Goal: Task Accomplishment & Management: Complete application form

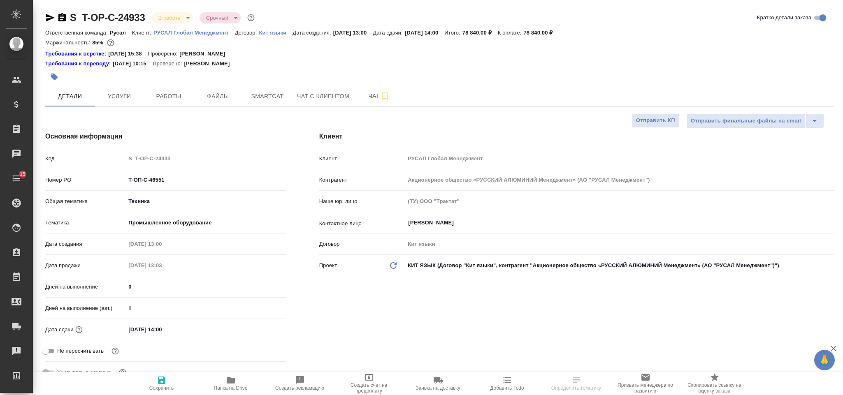
select select "RU"
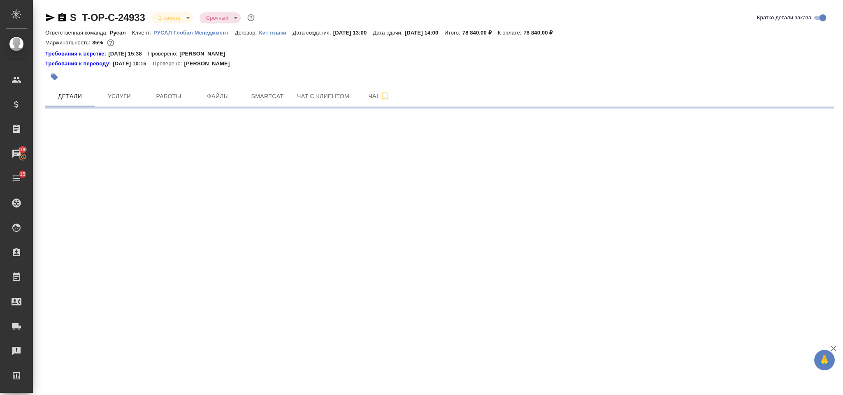
select select "RU"
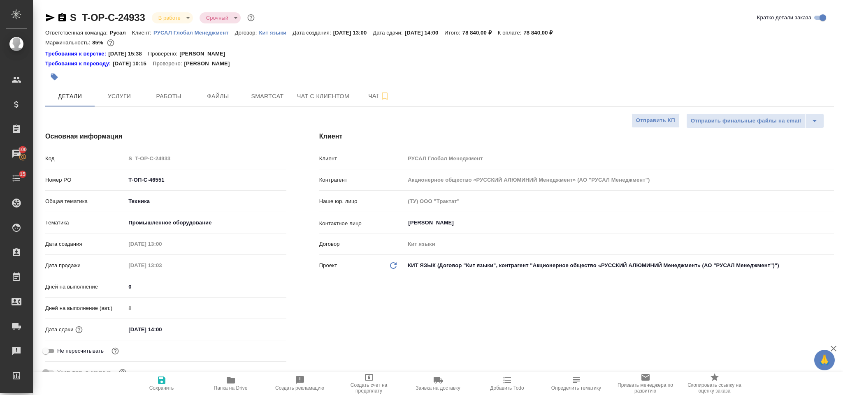
type textarea "x"
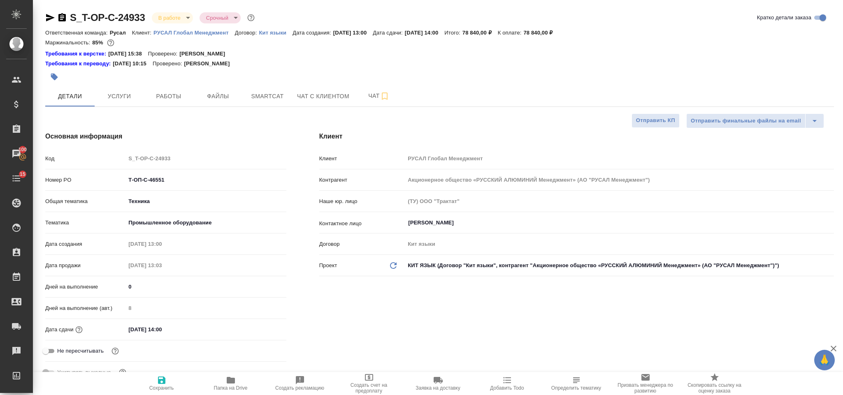
type textarea "x"
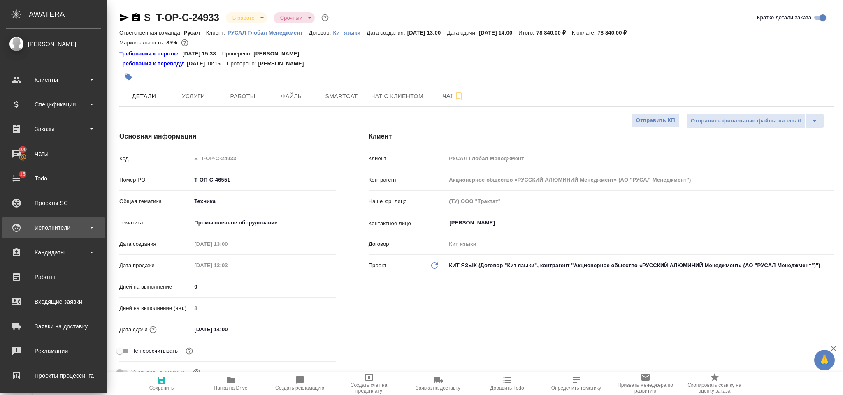
click at [65, 222] on div "Исполнители" at bounding box center [53, 228] width 95 height 12
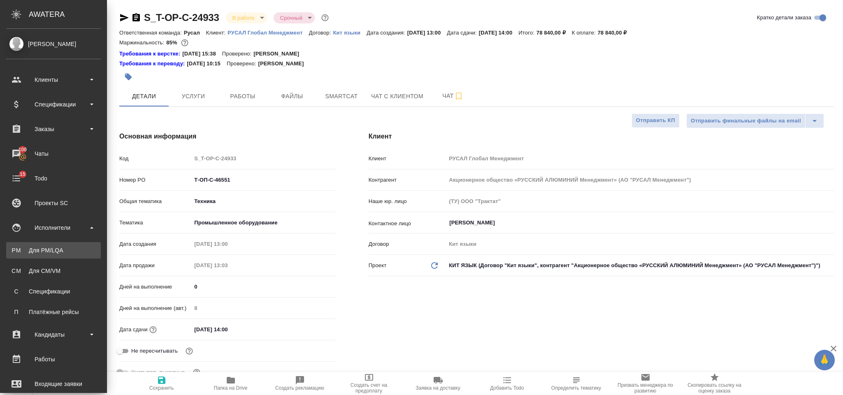
click at [68, 246] on div "Для PM/LQA" at bounding box center [53, 250] width 86 height 8
type textarea "x"
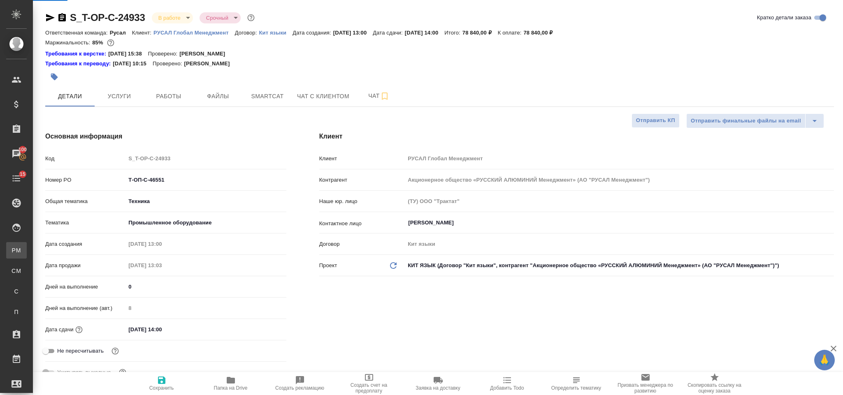
type textarea "x"
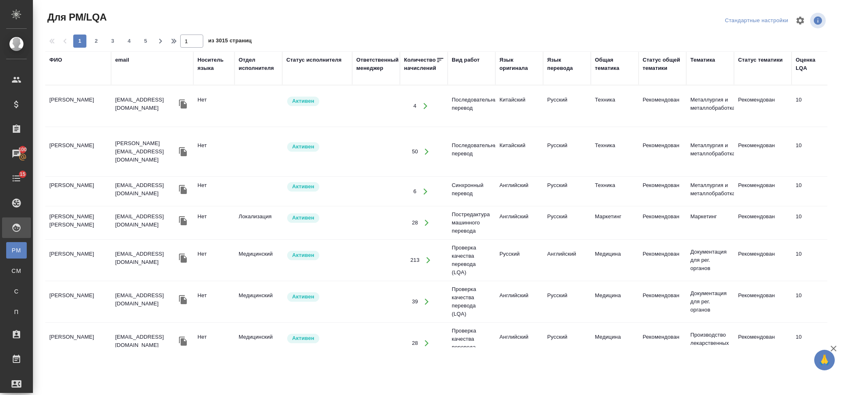
click at [52, 62] on div "ФИО" at bounding box center [55, 60] width 13 height 8
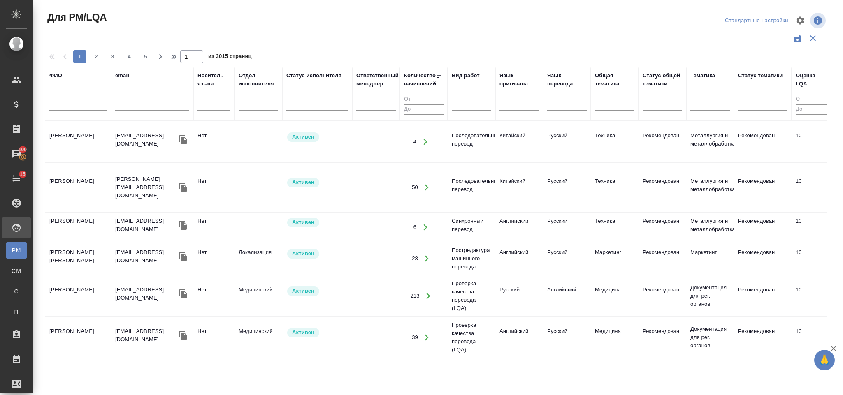
click at [79, 101] on input "text" at bounding box center [78, 105] width 58 height 10
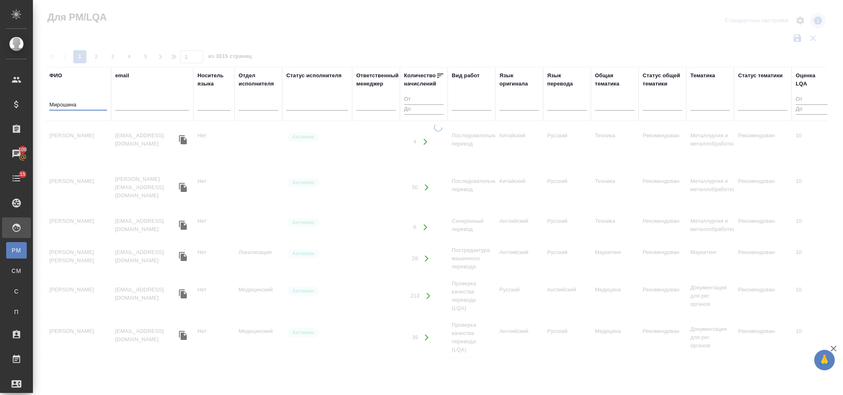
type input "Мирошина"
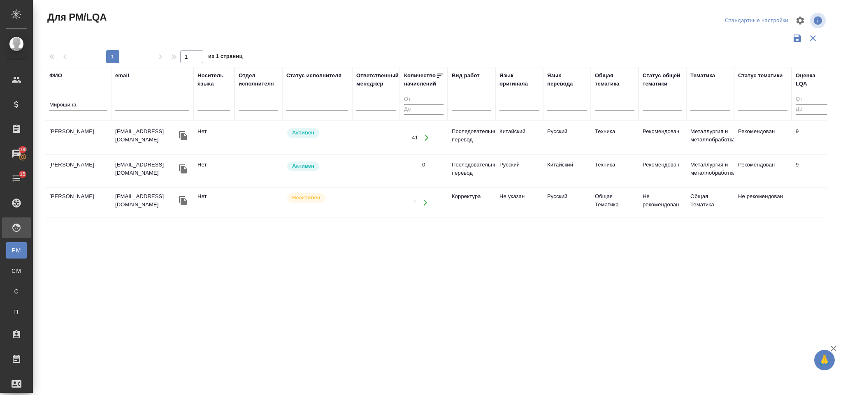
click at [91, 132] on td "Мирошина Полина" at bounding box center [78, 137] width 66 height 29
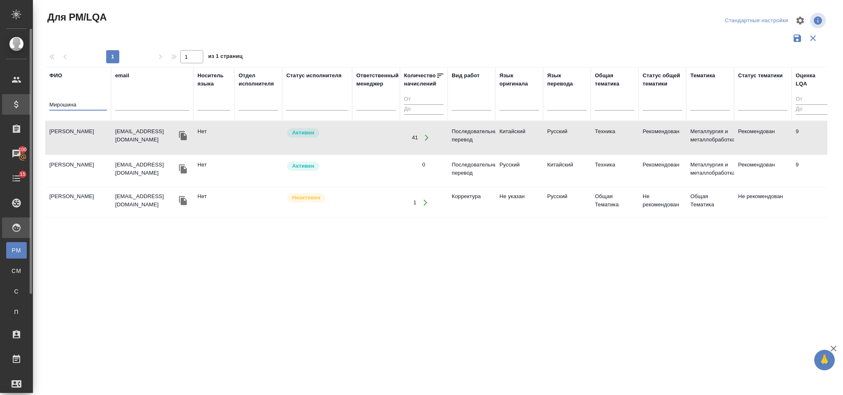
drag, startPoint x: 79, startPoint y: 106, endPoint x: 26, endPoint y: 113, distance: 53.5
click at [26, 113] on div ".cls-1 fill:#fff; AWATERA Gorlenko Yuliua Клиенты Спецификации Заказы 100 Чаты …" at bounding box center [421, 197] width 843 height 395
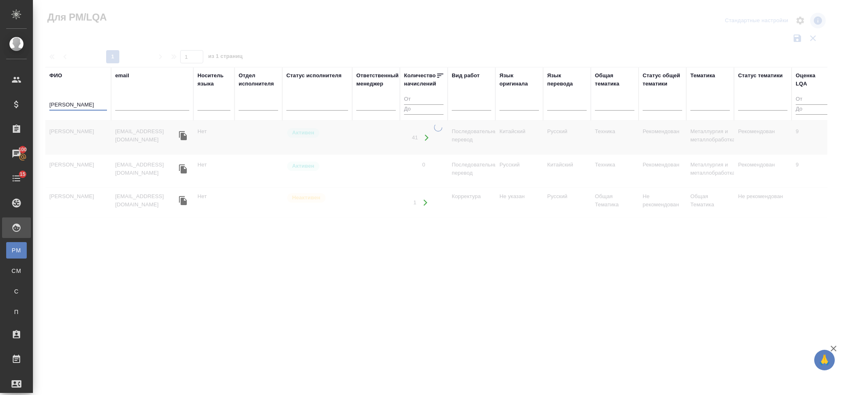
click at [63, 105] on input "Будавева" at bounding box center [78, 105] width 58 height 10
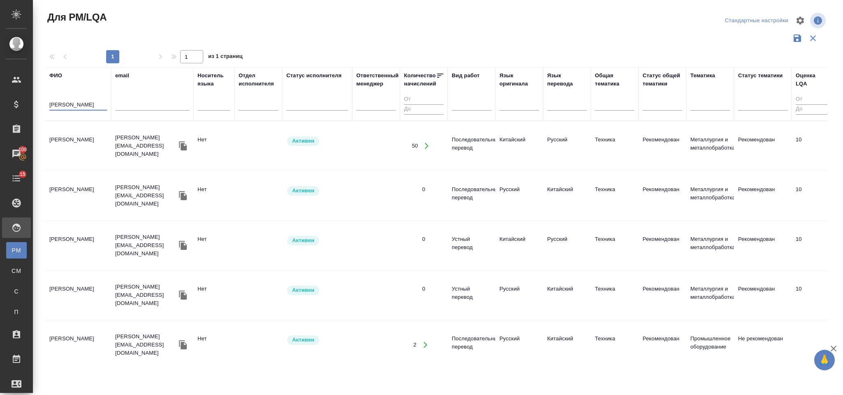
type input "Будаева"
click at [86, 145] on td "Будаева Елена Викторовна" at bounding box center [78, 146] width 66 height 29
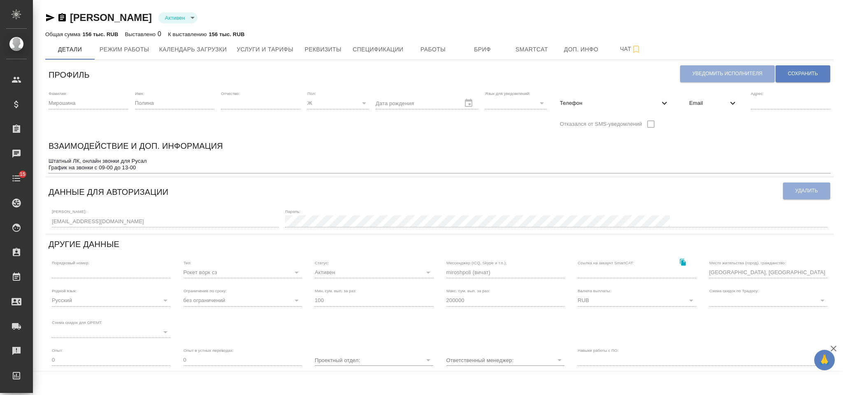
click at [46, 223] on div "Профиль Уведомить исполнителя Сохранить Фамилия: Мирошина Имя: Полина Отчество:…" at bounding box center [439, 273] width 789 height 420
click at [195, 211] on div "Логин: p.miroshina@awatera.com" at bounding box center [165, 218] width 227 height 18
click at [39, 220] on div "Мирошина Полина Активен active Общая сумма 156 тыс. RUB Выставлено 0 К выставле…" at bounding box center [439, 252] width 800 height 504
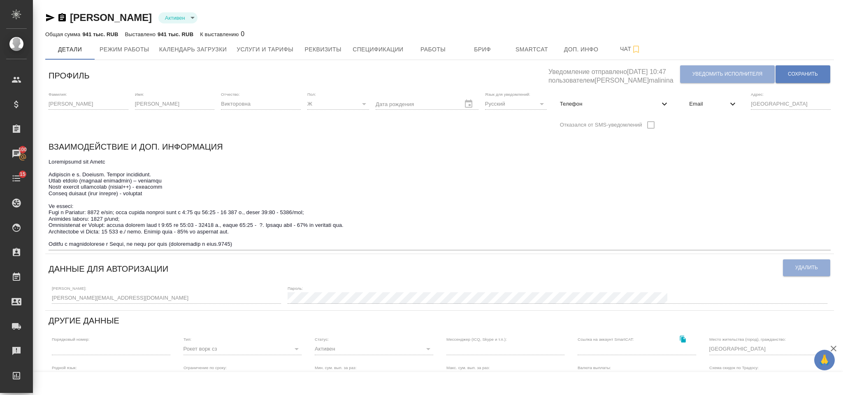
click at [49, 297] on div "Логин: elena.zham@mail.ru Пароль:" at bounding box center [440, 295] width 782 height 26
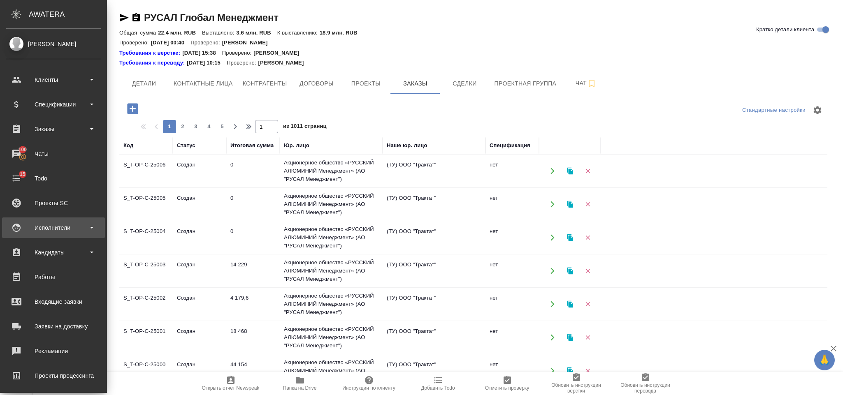
click at [66, 223] on div "Исполнители" at bounding box center [53, 228] width 95 height 12
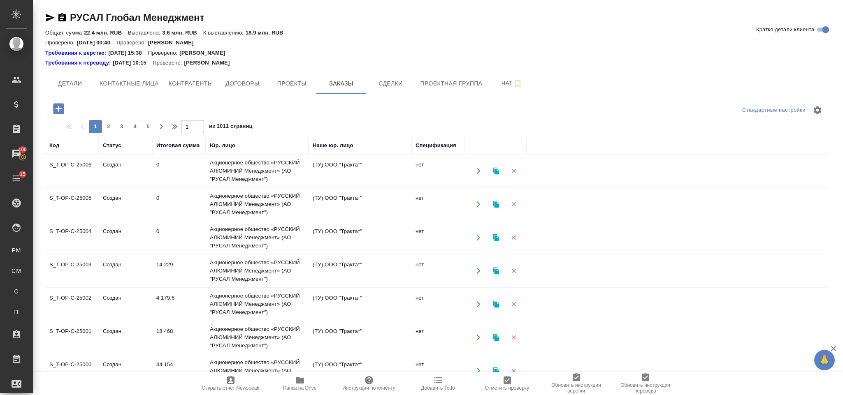
click at [60, 107] on icon "button" at bounding box center [58, 108] width 11 height 11
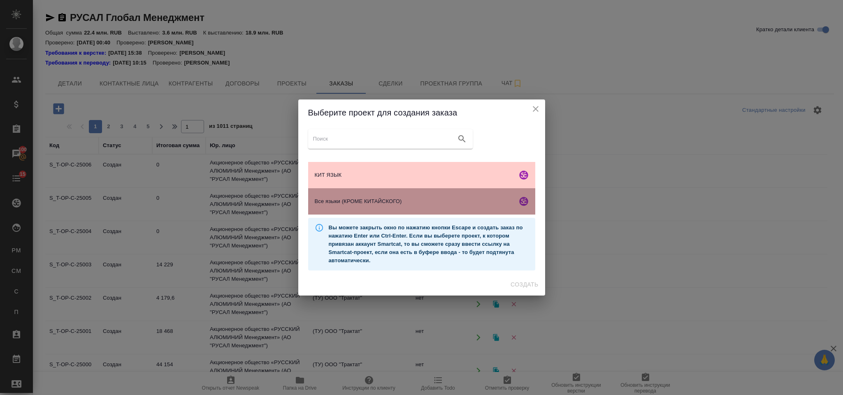
click at [377, 200] on span "Все языки (КРОМЕ КИТАЙСКОГО)" at bounding box center [414, 201] width 199 height 8
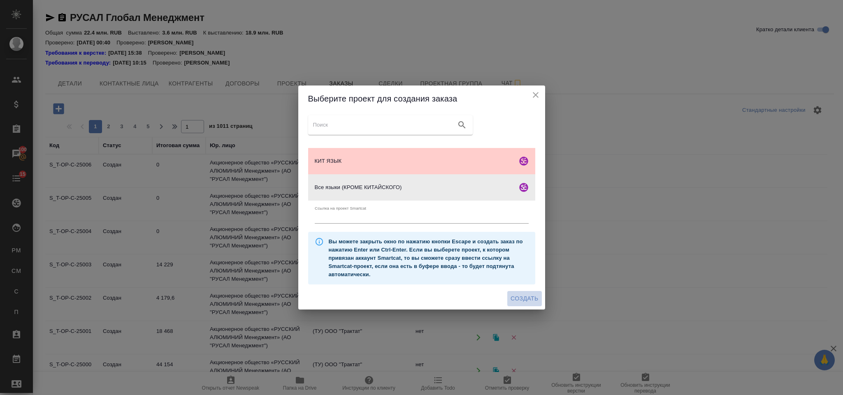
click at [515, 297] on span "Создать" at bounding box center [525, 299] width 28 height 10
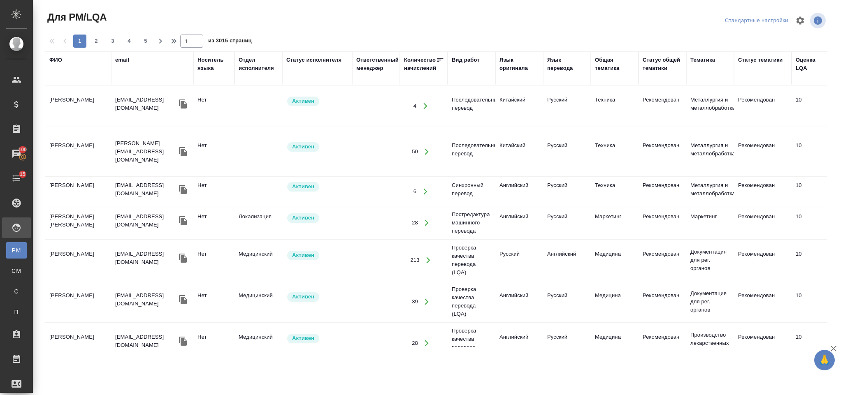
click at [60, 56] on div "ФИО" at bounding box center [55, 60] width 13 height 8
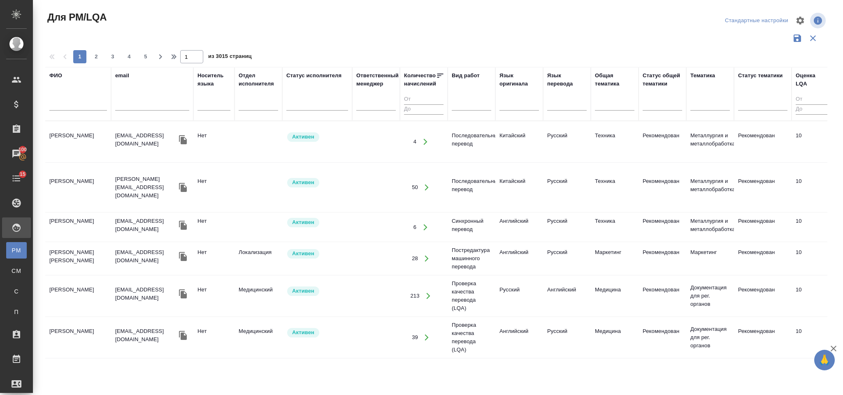
click at [81, 100] on input "text" at bounding box center [78, 105] width 58 height 10
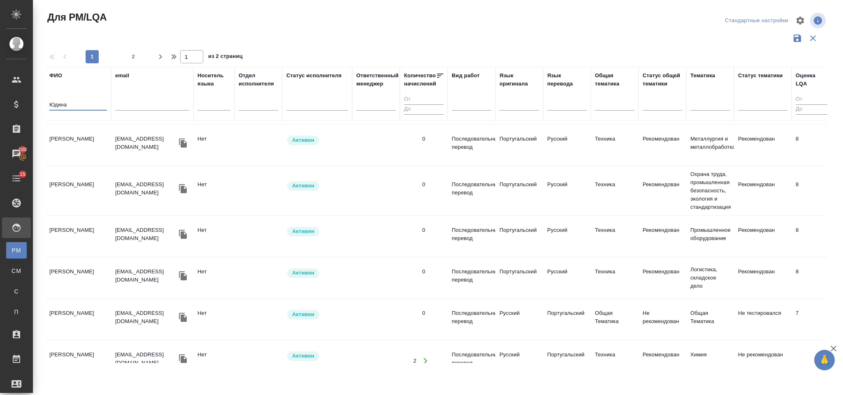
scroll to position [844, 0]
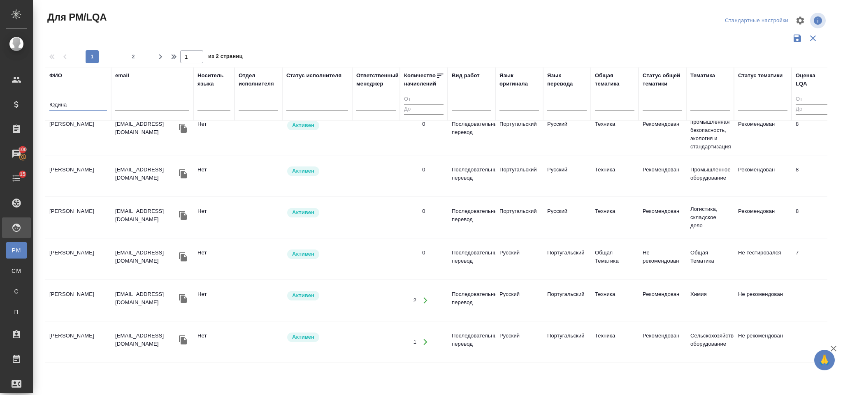
type input "Юдина"
click at [77, 286] on td "[PERSON_NAME]" at bounding box center [78, 300] width 66 height 29
click at [77, 286] on td "Юдина Ольга" at bounding box center [78, 300] width 66 height 29
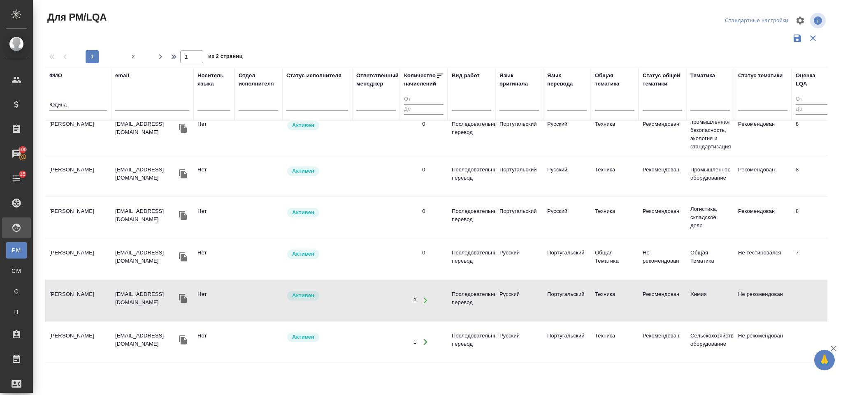
drag, startPoint x: 82, startPoint y: 98, endPoint x: 53, endPoint y: 100, distance: 28.9
click at [53, 100] on div "Юдина" at bounding box center [78, 106] width 58 height 20
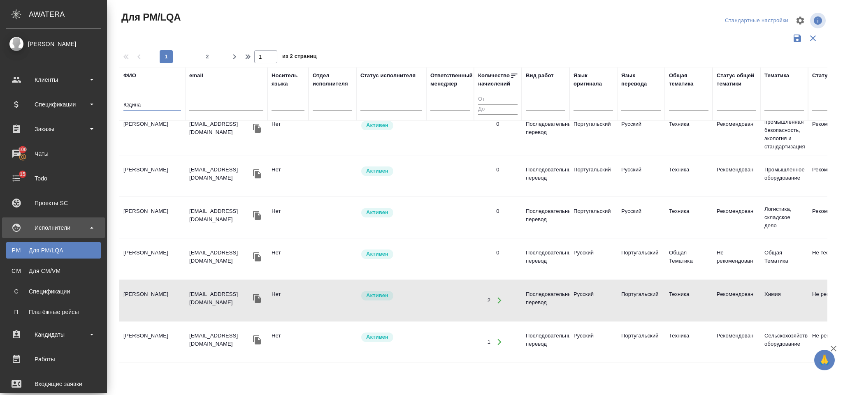
drag, startPoint x: 75, startPoint y: 110, endPoint x: 32, endPoint y: 112, distance: 43.2
click at [32, 112] on div ".cls-1 fill:#fff; AWATERA Gorlenko Yuliua Клиенты Спецификации Заказы 100 Чаты …" at bounding box center [421, 197] width 843 height 395
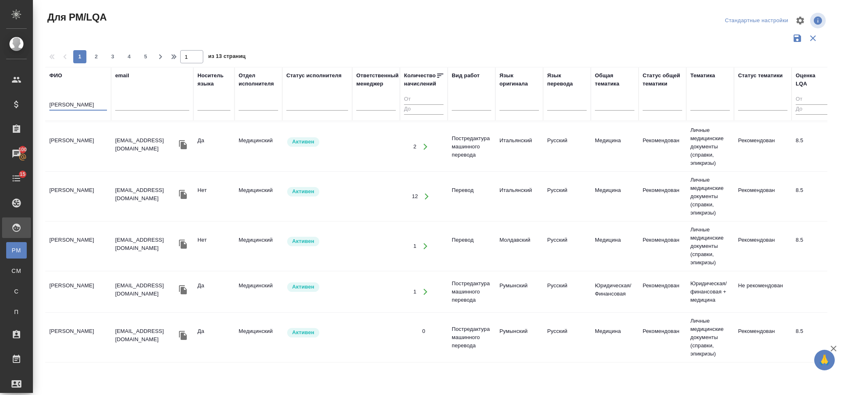
scroll to position [0, 0]
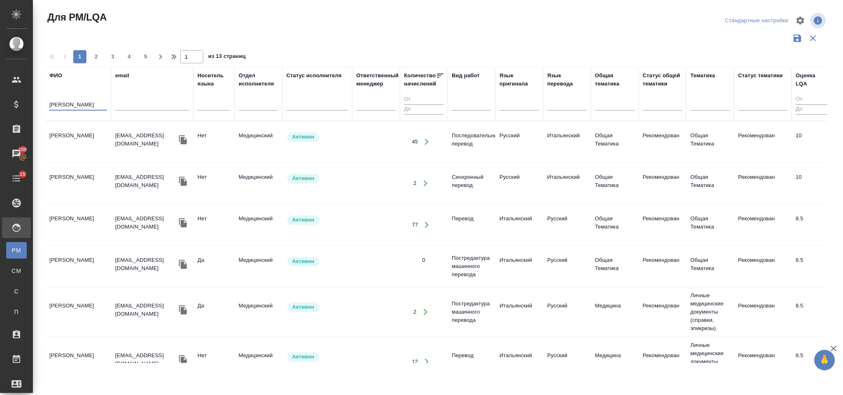
type input "Калинчук"
click at [78, 133] on td "Калинчук Елена Владимировна" at bounding box center [78, 142] width 66 height 29
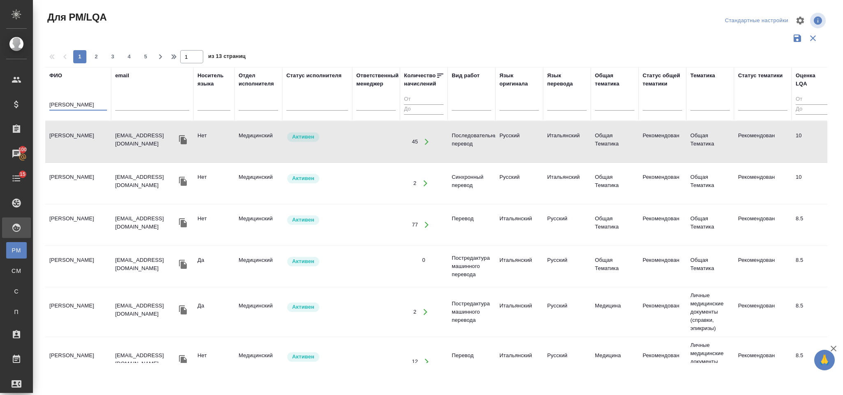
drag, startPoint x: 86, startPoint y: 106, endPoint x: 46, endPoint y: 100, distance: 39.9
click at [46, 100] on th "ФИО Калинчук" at bounding box center [78, 94] width 66 height 54
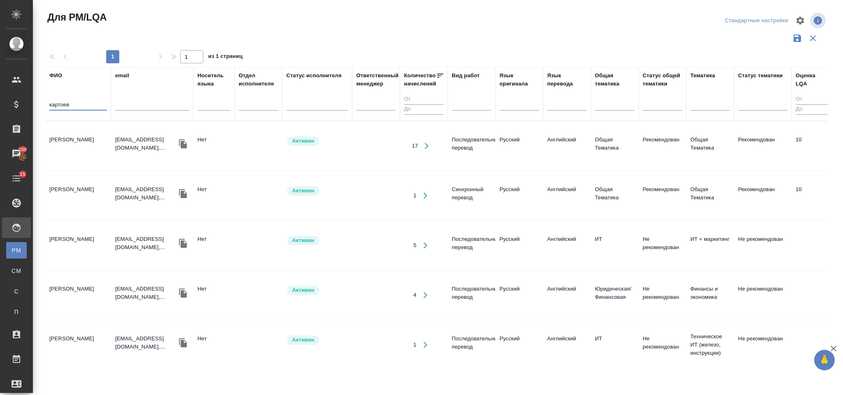
type input "картоев"
click at [183, 141] on icon "button" at bounding box center [183, 143] width 8 height 9
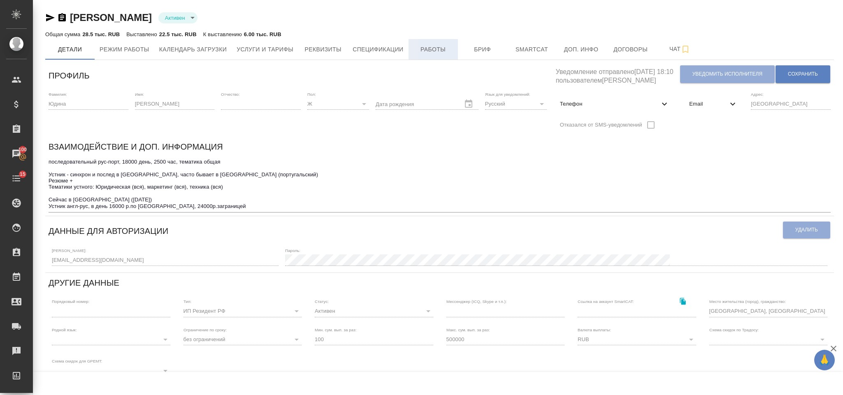
click at [440, 42] on button "Работы" at bounding box center [433, 49] width 49 height 21
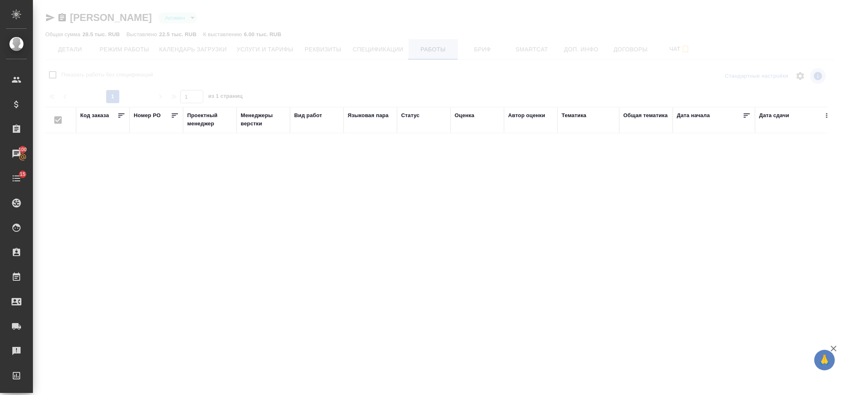
checkbox input "false"
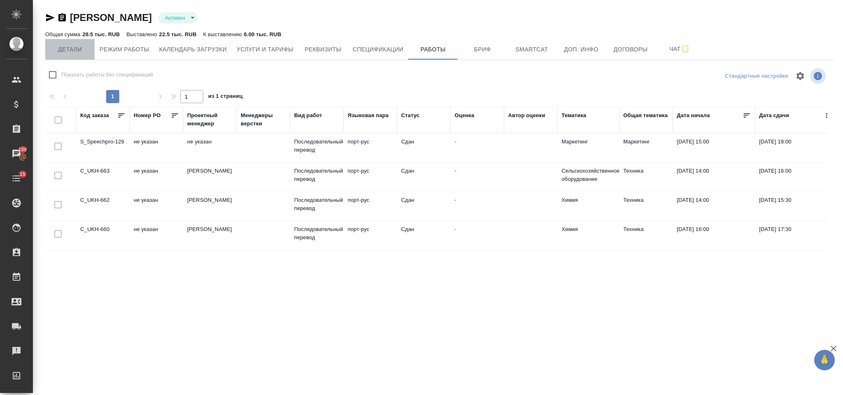
click at [81, 52] on span "Детали" at bounding box center [69, 49] width 39 height 10
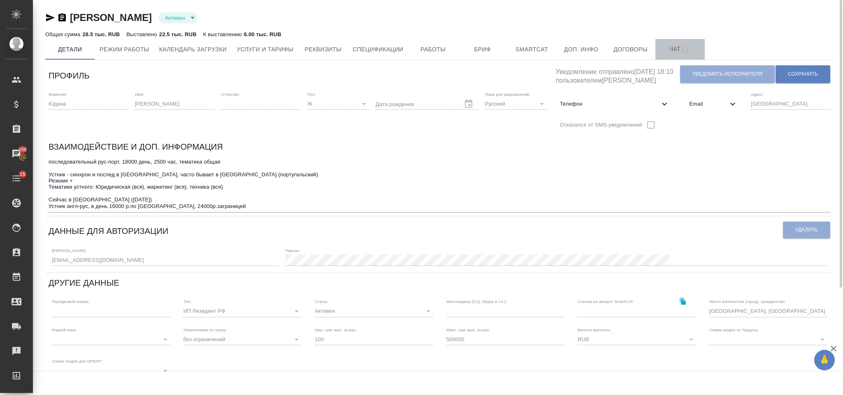
click at [662, 47] on span "Чат" at bounding box center [679, 49] width 39 height 10
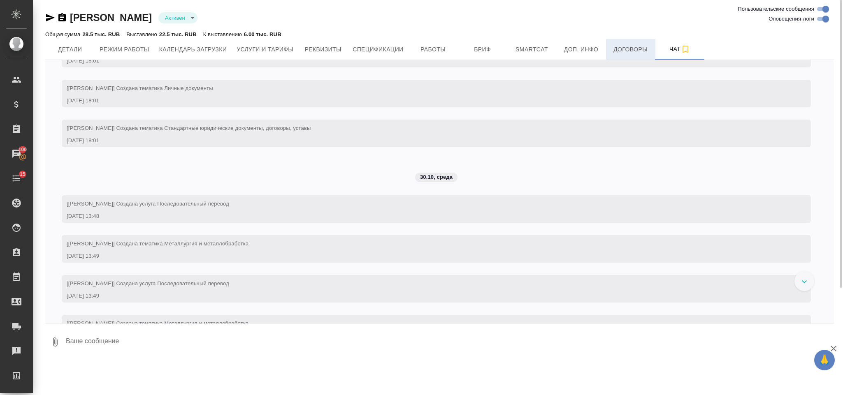
scroll to position [996, 0]
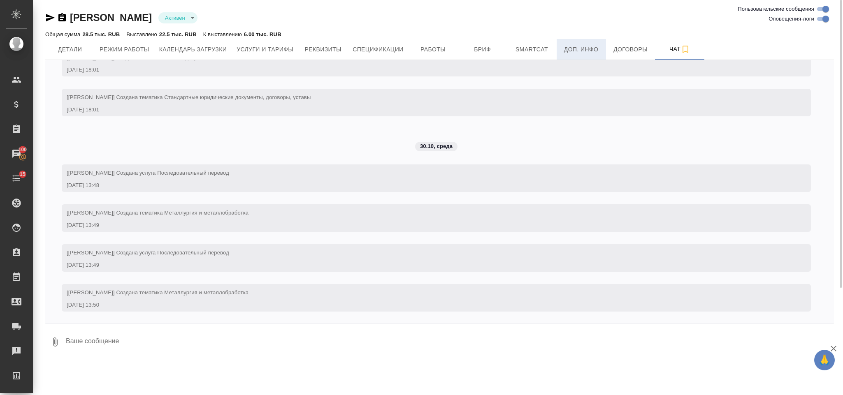
click at [587, 50] on span "Доп. инфо" at bounding box center [581, 49] width 39 height 10
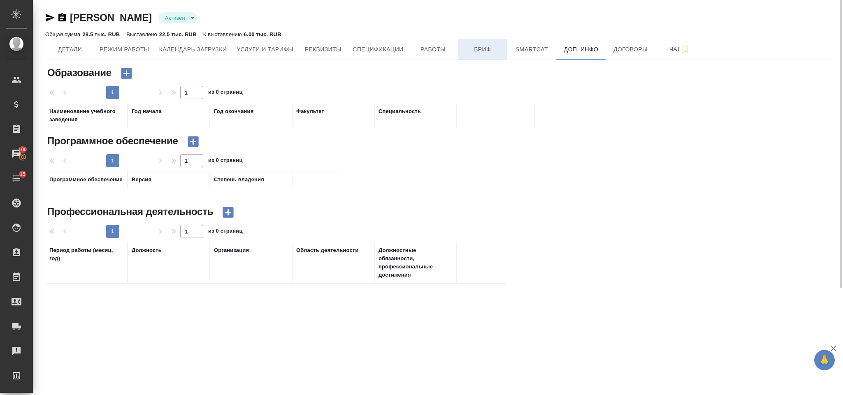
click at [494, 45] on span "Бриф" at bounding box center [482, 49] width 39 height 10
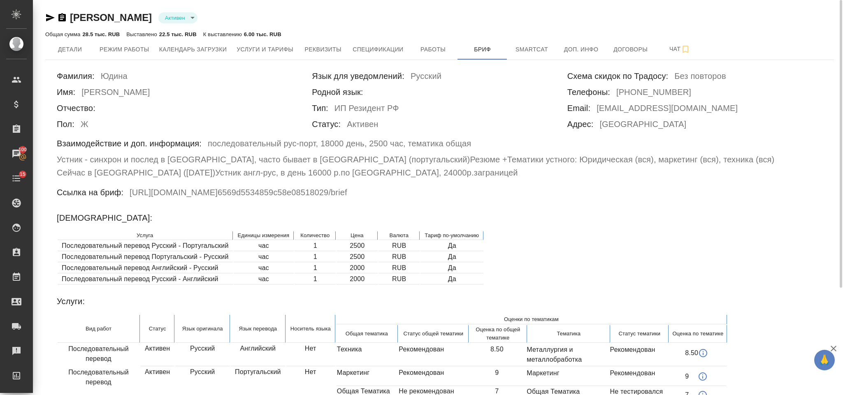
click at [94, 252] on td "Последовательный перевод Португальский - Русский" at bounding box center [145, 257] width 175 height 10
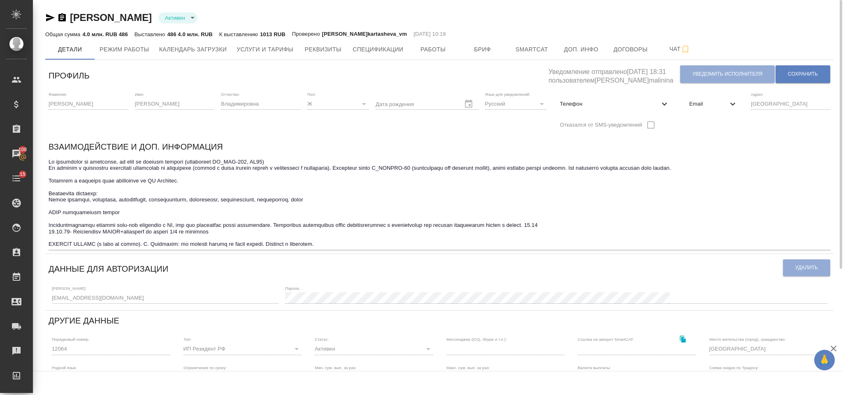
click at [573, 106] on span "Телефон" at bounding box center [610, 104] width 100 height 8
select select "RU"
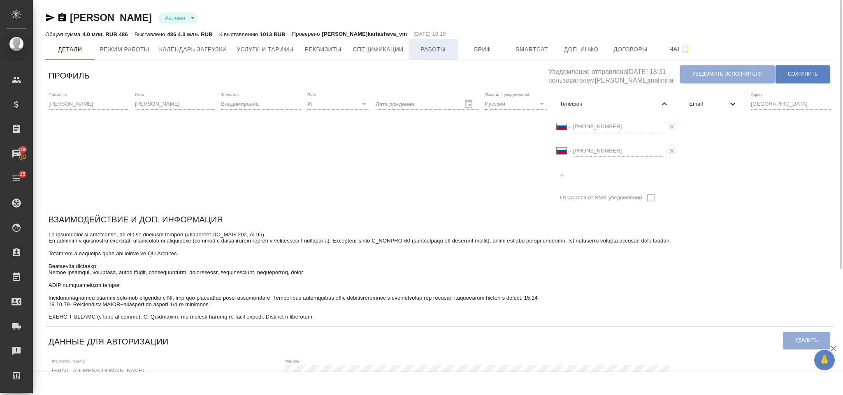
click at [444, 49] on span "Работы" at bounding box center [432, 49] width 39 height 10
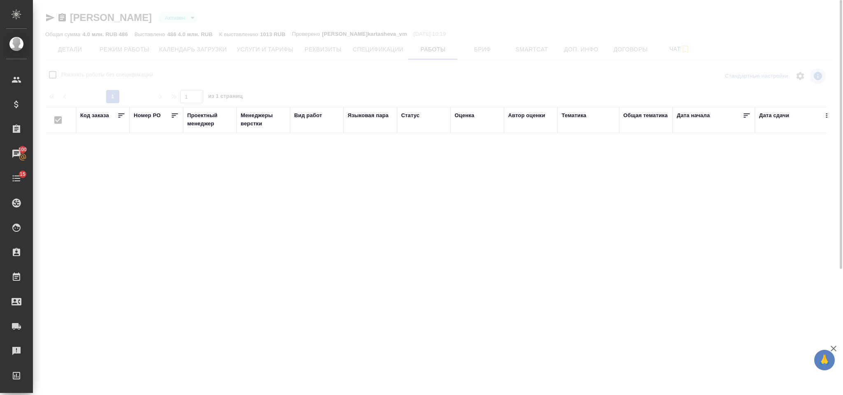
checkbox input "false"
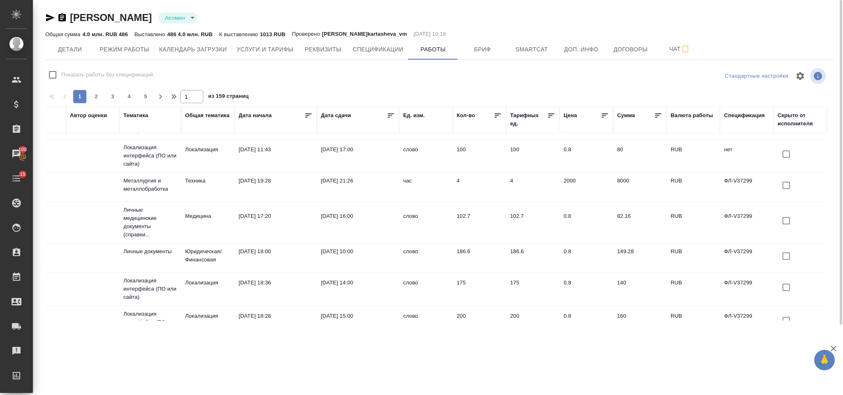
scroll to position [228, 0]
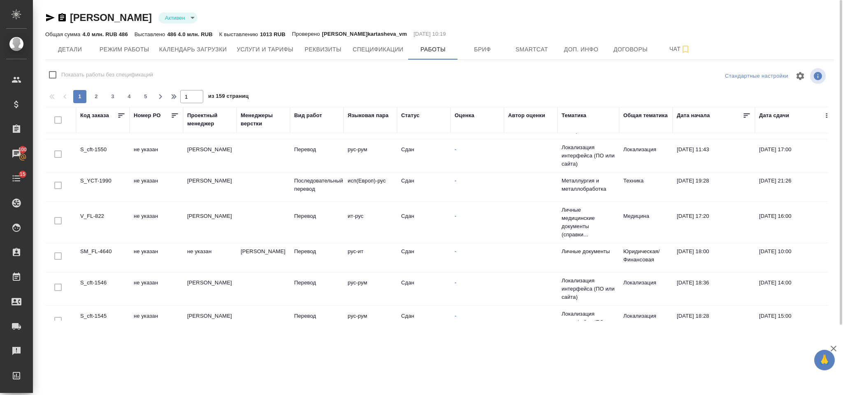
click at [171, 187] on td "не указан" at bounding box center [156, 187] width 53 height 29
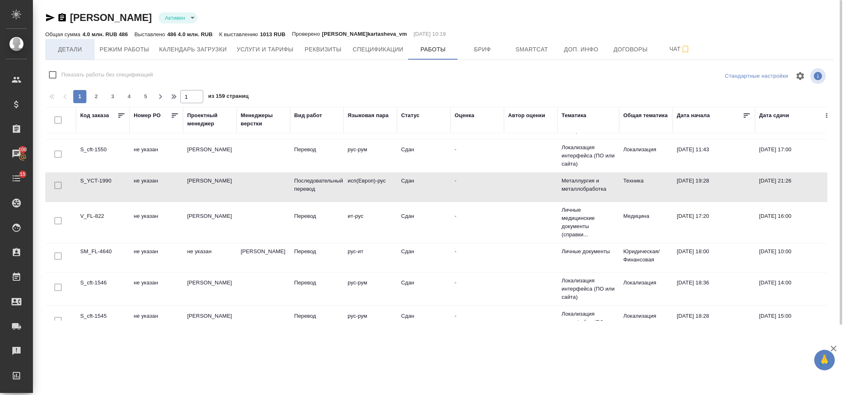
click at [71, 47] on span "Детали" at bounding box center [69, 49] width 39 height 10
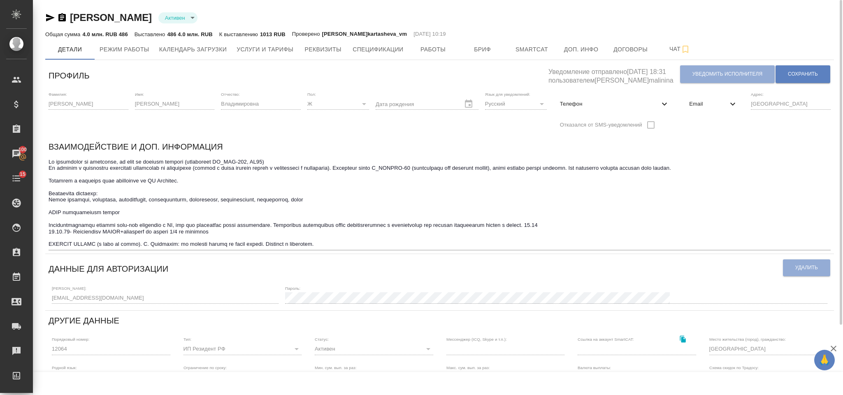
click at [583, 104] on span "Телефон" at bounding box center [610, 104] width 100 height 8
select select "RU"
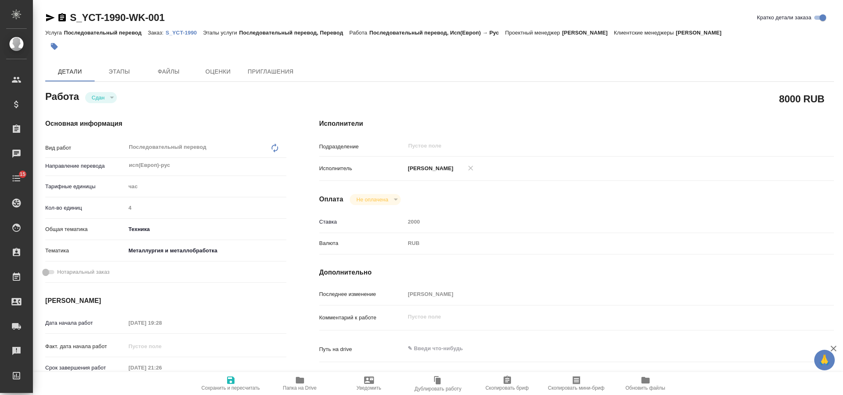
click at [179, 33] on p "S_YCT-1990" at bounding box center [184, 33] width 37 height 6
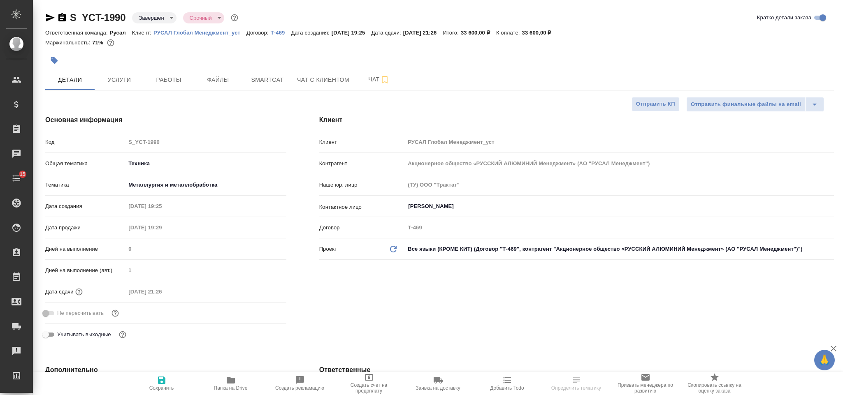
select select "RU"
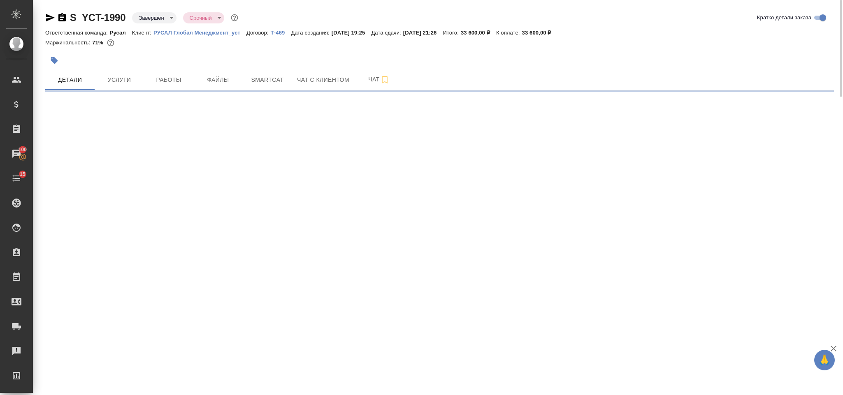
select select "RU"
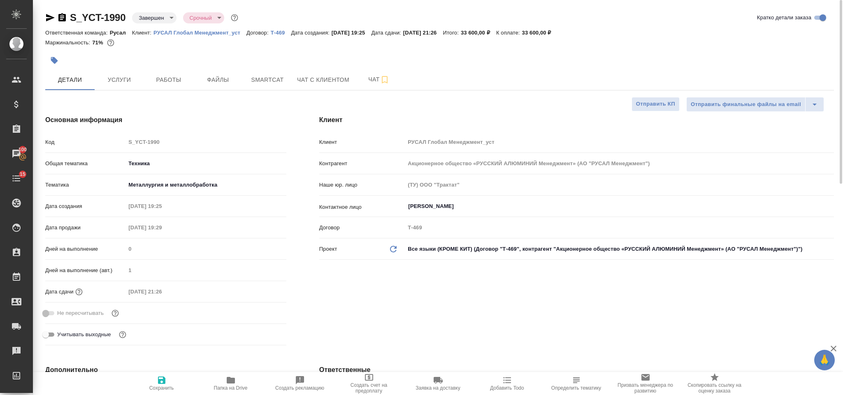
type textarea "x"
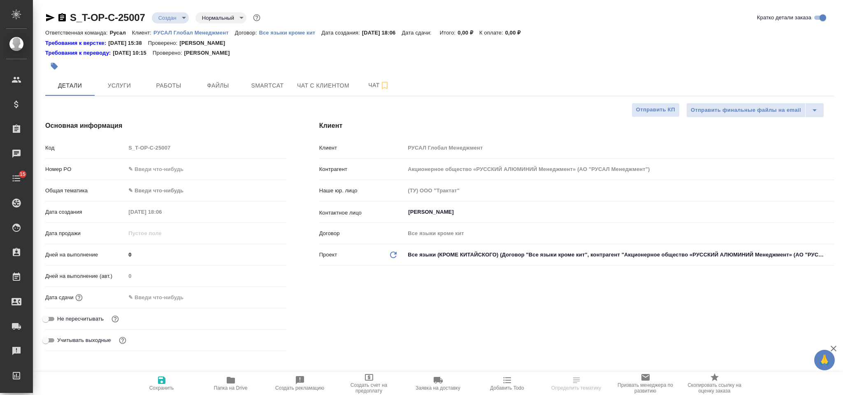
select select "RU"
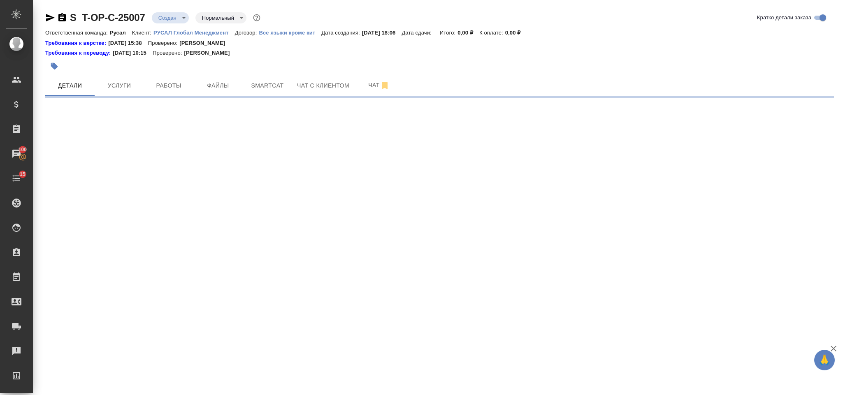
select select "RU"
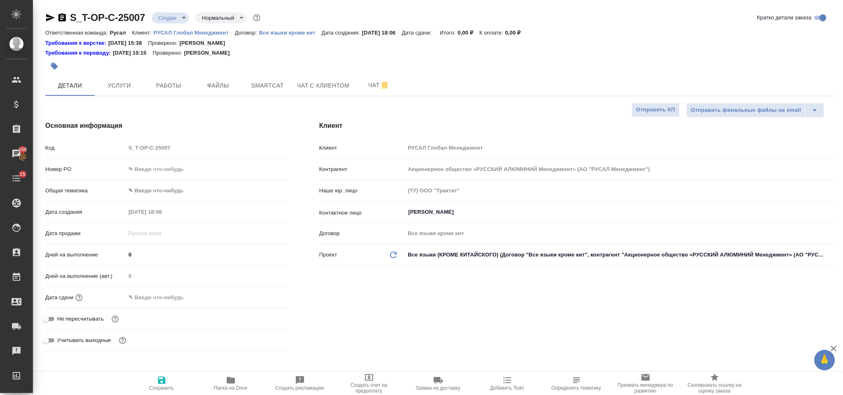
type textarea "x"
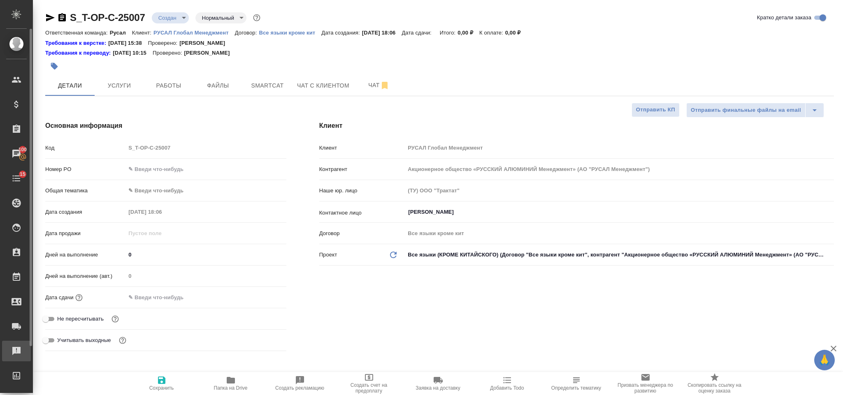
type textarea "x"
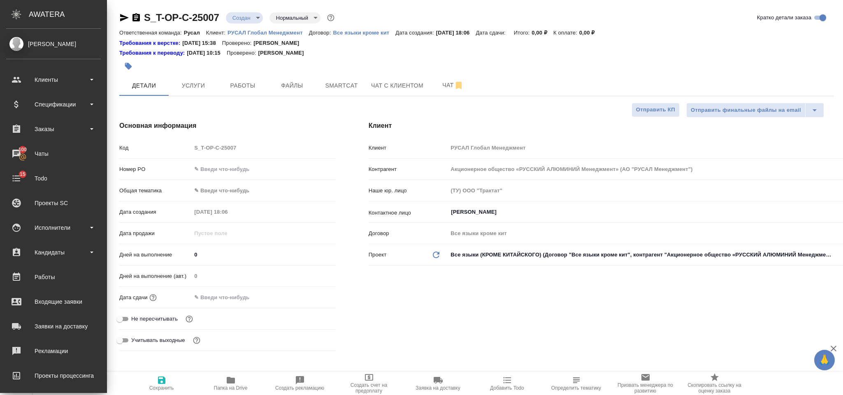
type textarea "x"
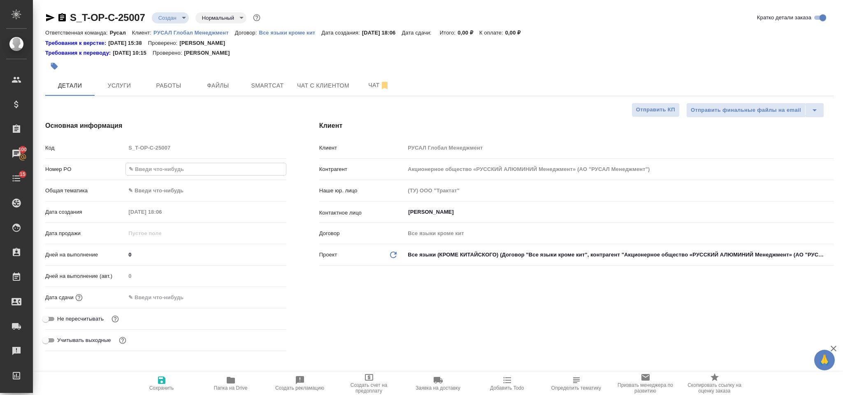
click at [200, 172] on input "text" at bounding box center [206, 169] width 160 height 12
type input "оо"
type textarea "x"
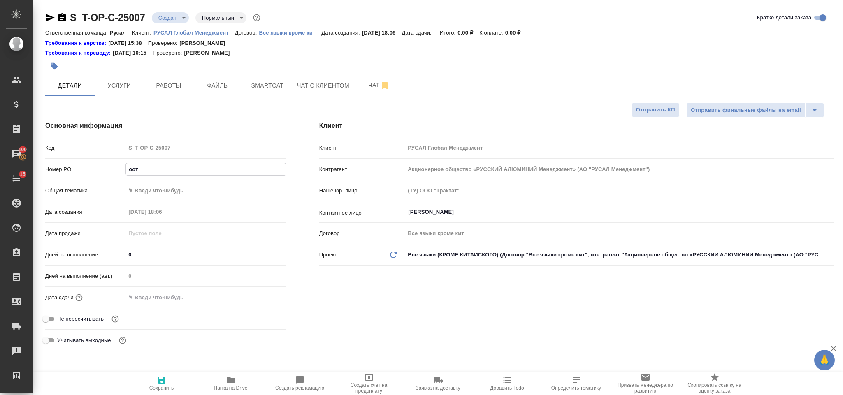
type input "оот"
type textarea "x"
type input "оо"
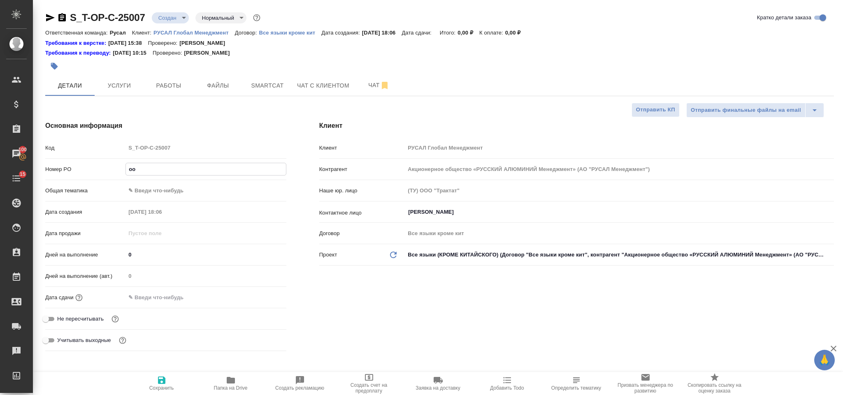
type textarea "x"
type input "о"
type textarea "x"
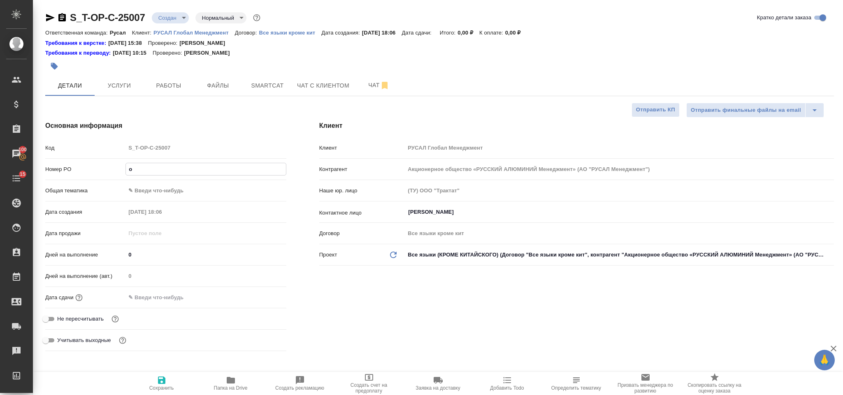
type textarea "x"
type input "от"
type textarea "x"
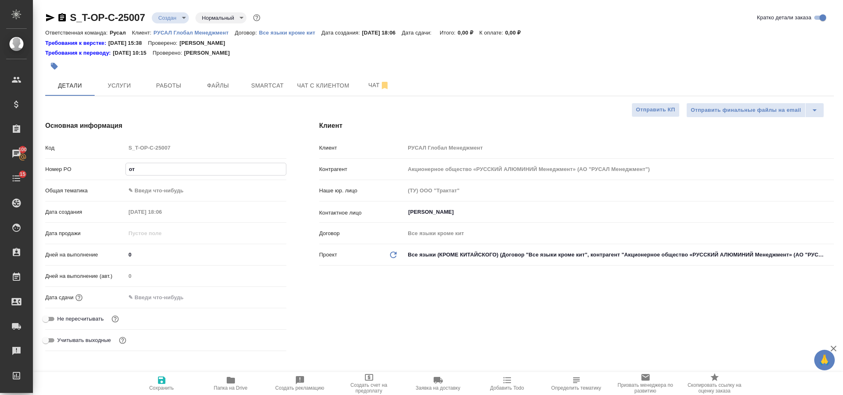
type textarea "x"
type input "от"
type textarea "x"
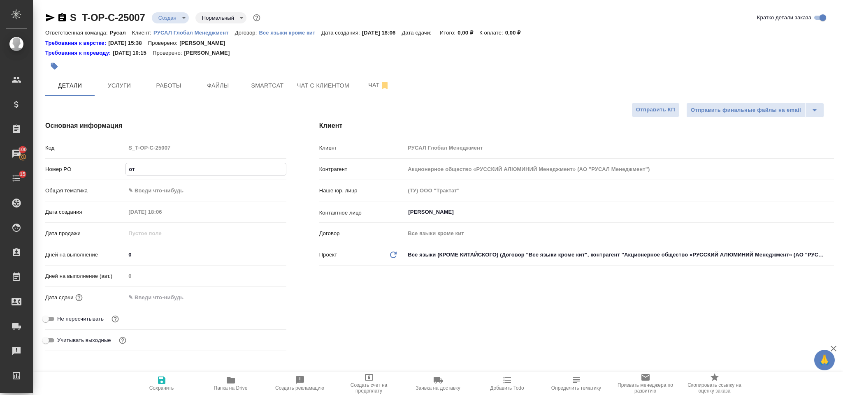
type input "от [PERSON_NAME]"
type textarea "x"
type input "от [DEMOGRAPHIC_DATA]"
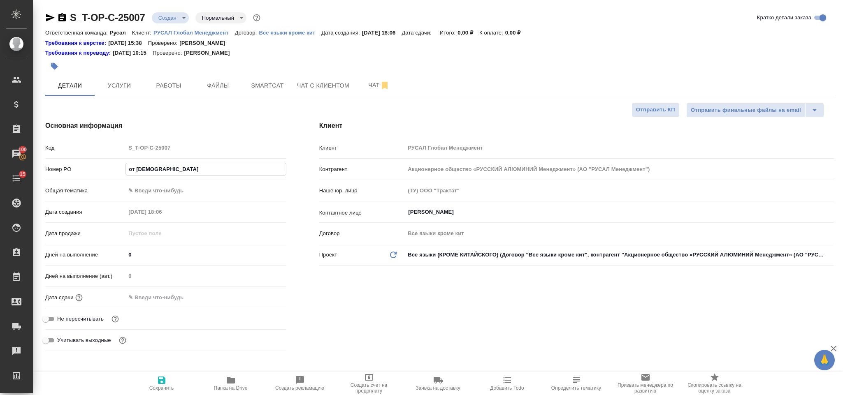
type textarea "x"
type input "от [PERSON_NAME]"
type textarea "x"
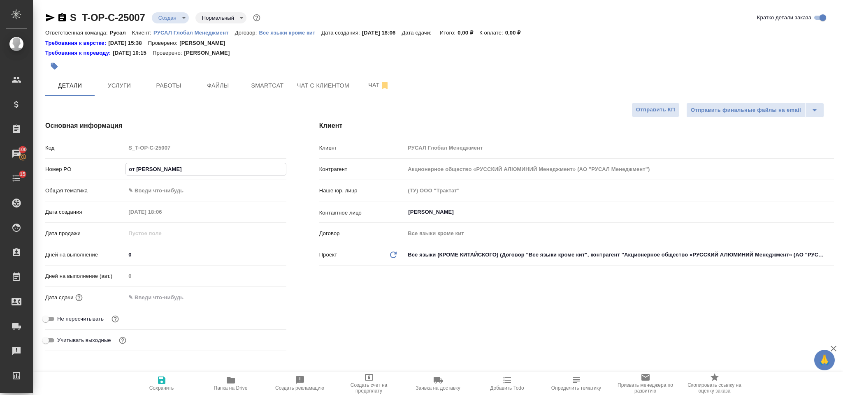
type textarea "x"
type input "от Исаева_"
type textarea "x"
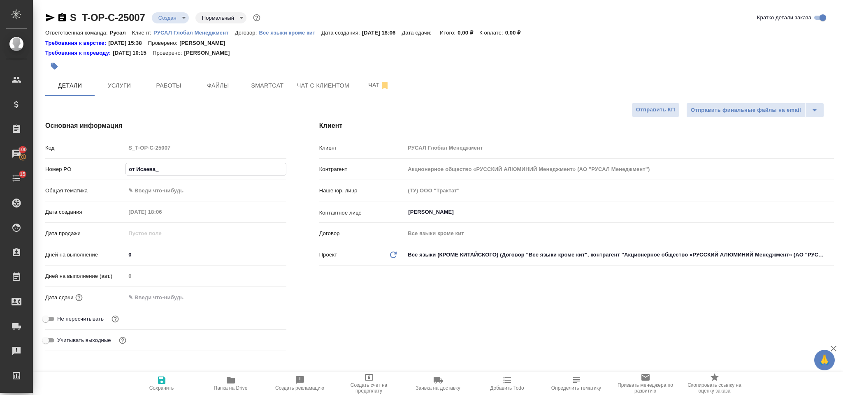
type textarea "x"
type input "от Исаева_0"
type textarea "x"
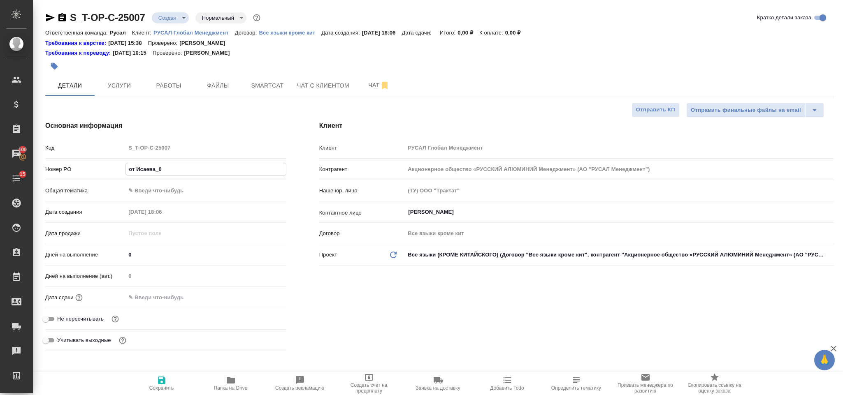
type input "от Исаева_01"
type textarea "x"
type input "от Исаева_01."
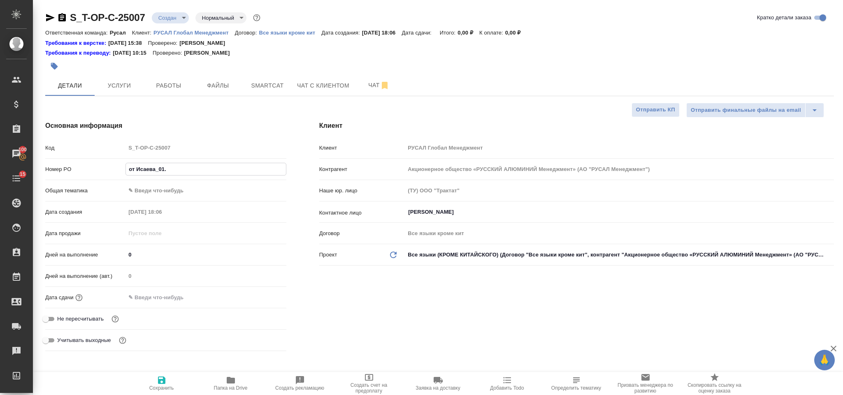
type textarea "x"
type input "от Исаева_01.0"
type textarea "x"
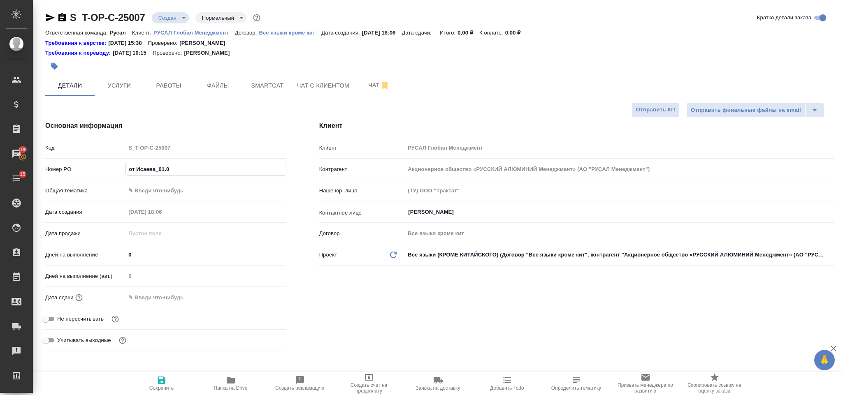
type textarea "x"
type input "от Исаева_01.09"
type textarea "x"
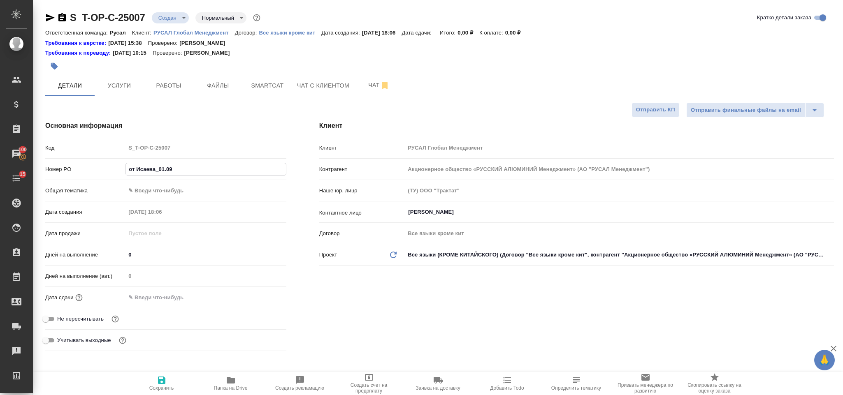
type textarea "x"
type input "от Исаева_01.09-"
type textarea "x"
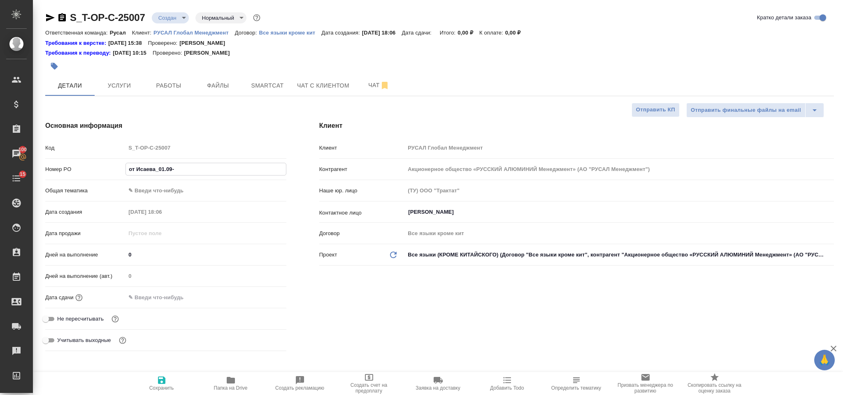
type input "от Исаева_01.09-5"
type textarea "x"
type input "от Исаева_01.09-5"
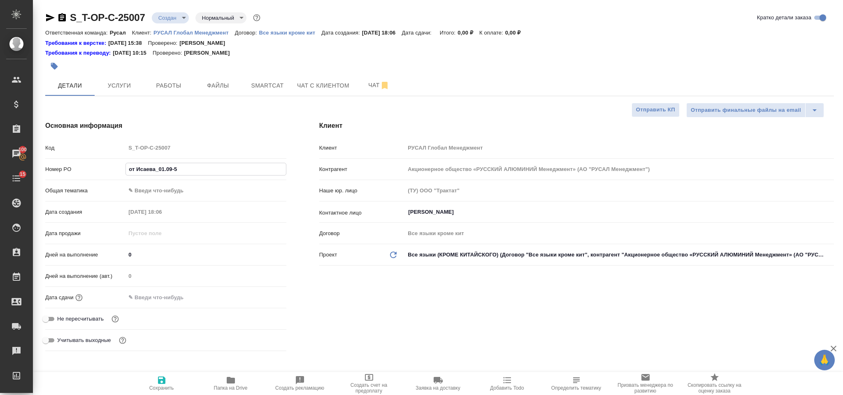
click at [210, 188] on body "🙏 .cls-1 fill:#fff; AWATERA [PERSON_NAME] Спецификации Заказы 100 Чаты 15 Todo …" at bounding box center [421, 197] width 843 height 395
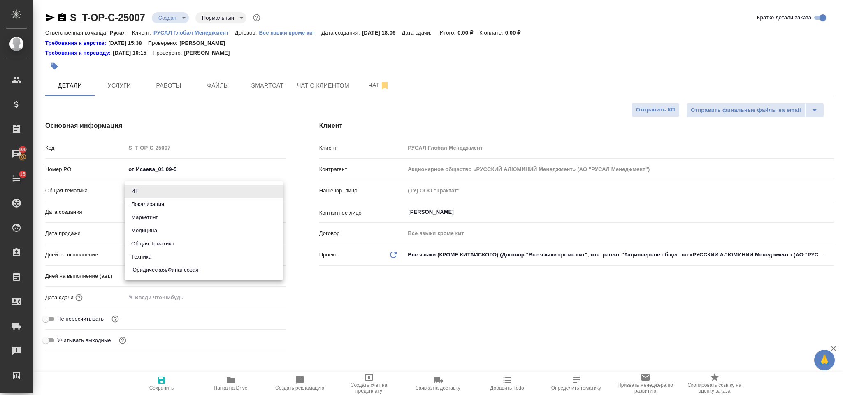
click at [186, 273] on li "Юридическая/Финансовая" at bounding box center [204, 270] width 158 height 13
type input "yr-fn"
type textarea "x"
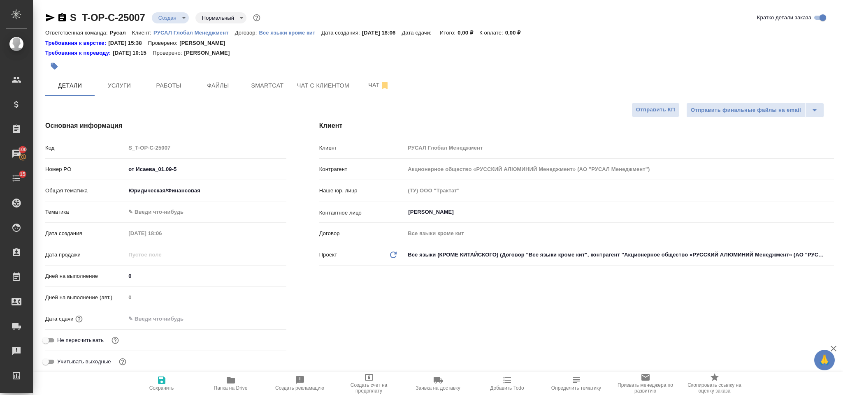
click at [181, 217] on body "🙏 .cls-1 fill:#fff; AWATERA [PERSON_NAME] Спецификации Заказы 100 Чаты 15 Todo …" at bounding box center [421, 197] width 843 height 395
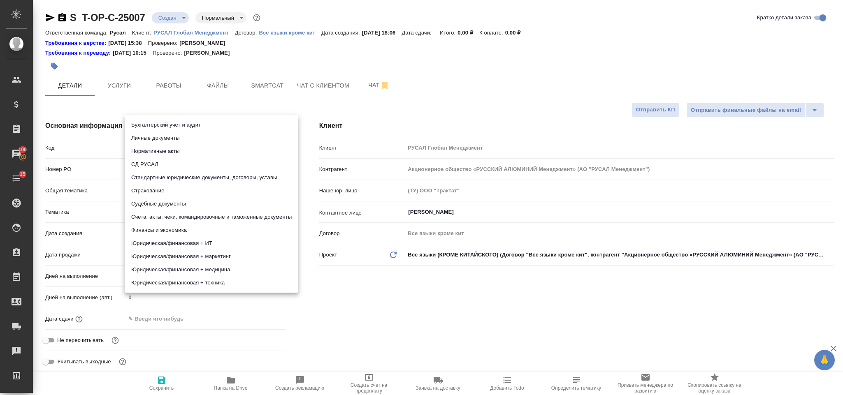
click at [209, 178] on li "Стандартные юридические документы, договоры, уставы" at bounding box center [212, 177] width 174 height 13
type textarea "x"
type input "5f647205b73bc97568ca66bf"
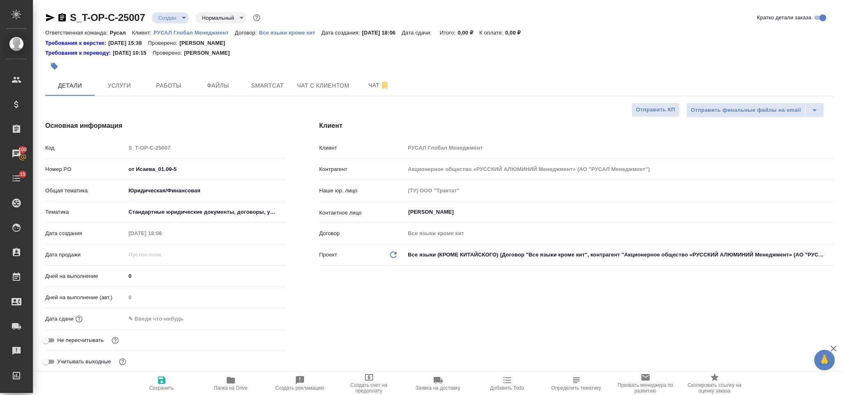
click at [181, 316] on input "text" at bounding box center [161, 319] width 72 height 12
click at [258, 317] on icon "button" at bounding box center [263, 319] width 10 height 10
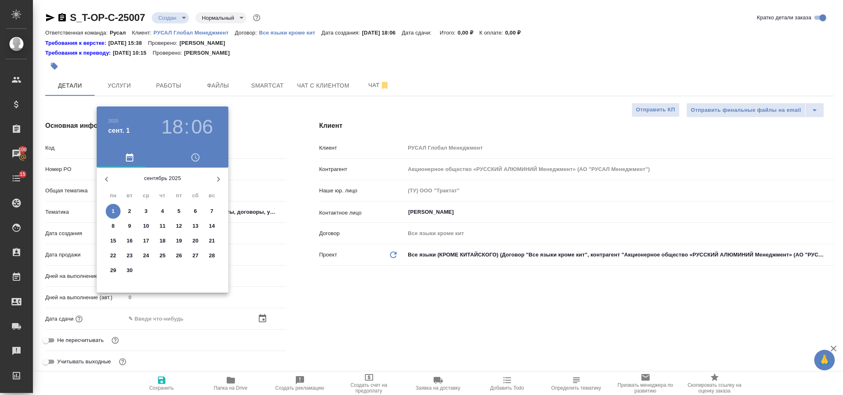
click at [127, 207] on span "2" at bounding box center [129, 211] width 15 height 8
type input "[DATE] 18:06"
type textarea "x"
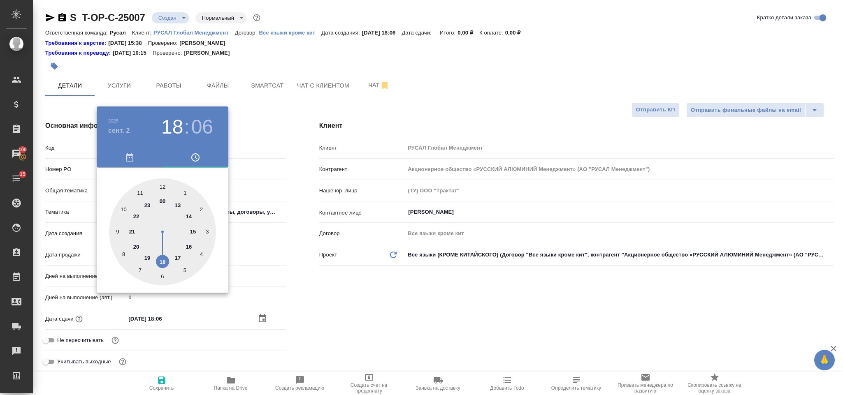
click at [118, 230] on div at bounding box center [162, 232] width 107 height 107
type input "[DATE] 09:06"
type textarea "x"
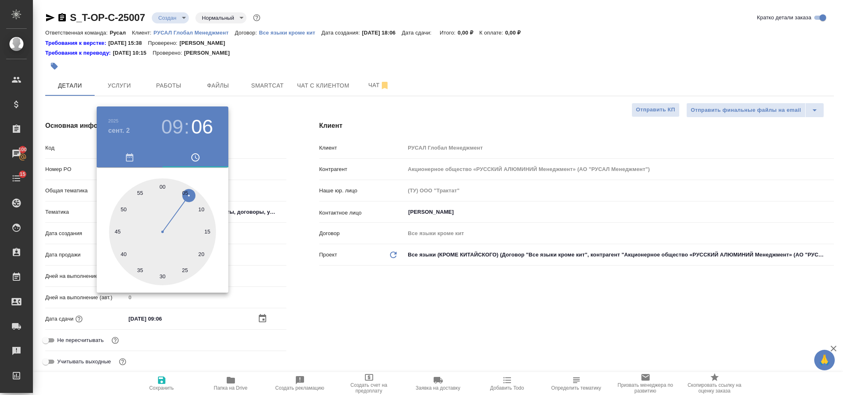
click at [161, 186] on div at bounding box center [162, 232] width 107 height 107
type input "[DATE] 09:00"
type textarea "x"
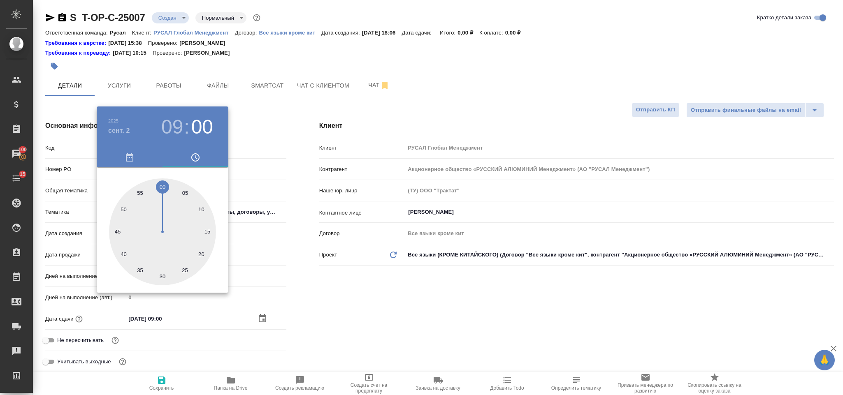
click at [345, 272] on div at bounding box center [421, 197] width 843 height 395
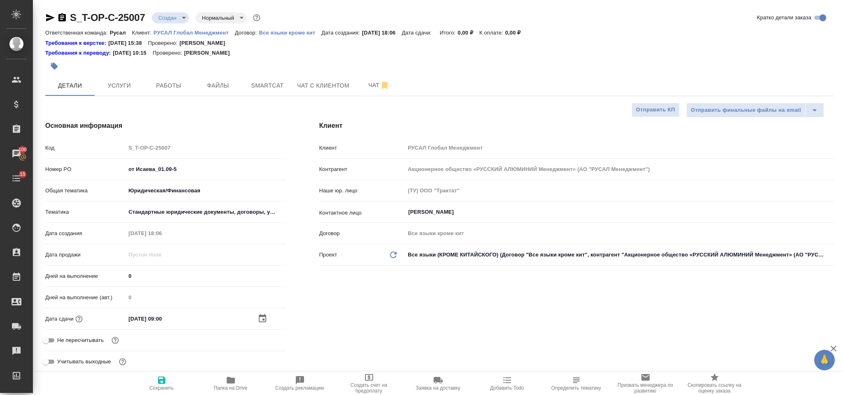
click at [158, 376] on icon "button" at bounding box center [162, 381] width 10 height 10
type textarea "x"
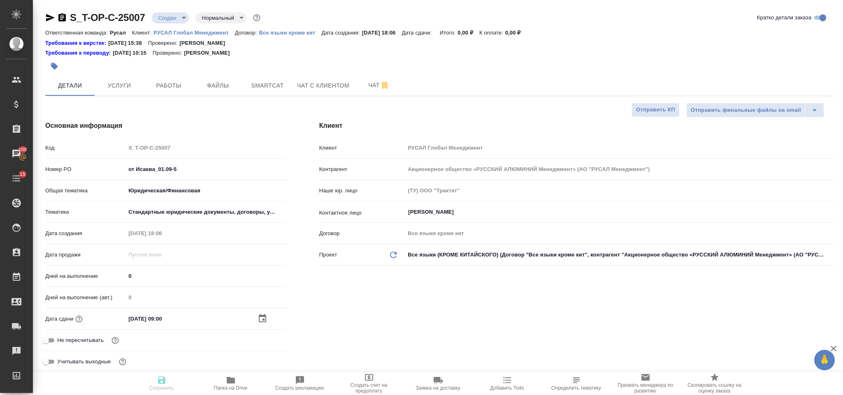
type textarea "x"
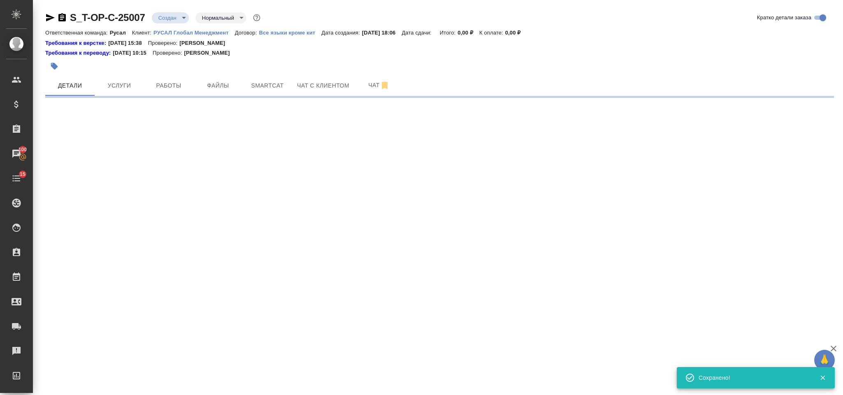
select select "RU"
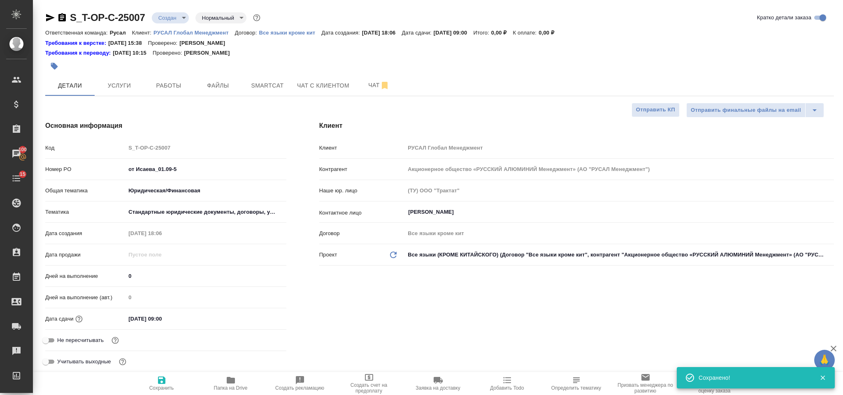
type textarea "x"
click at [232, 84] on span "Файлы" at bounding box center [217, 86] width 39 height 10
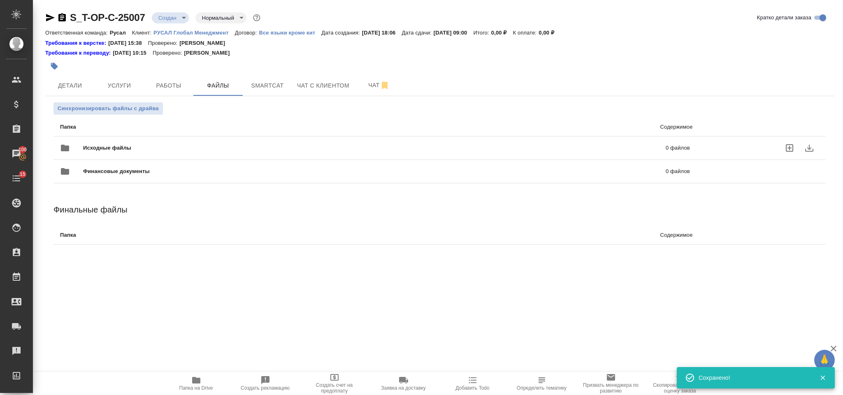
click at [188, 141] on div "Исходные файлы 0 файлов" at bounding box center [375, 148] width 630 height 20
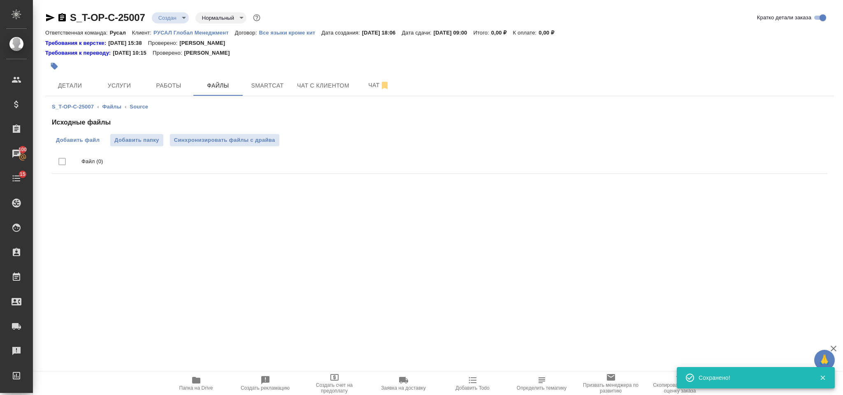
click at [90, 144] on span "Добавить файл" at bounding box center [78, 140] width 44 height 8
click at [0, 0] on input "Добавить файл" at bounding box center [0, 0] width 0 height 0
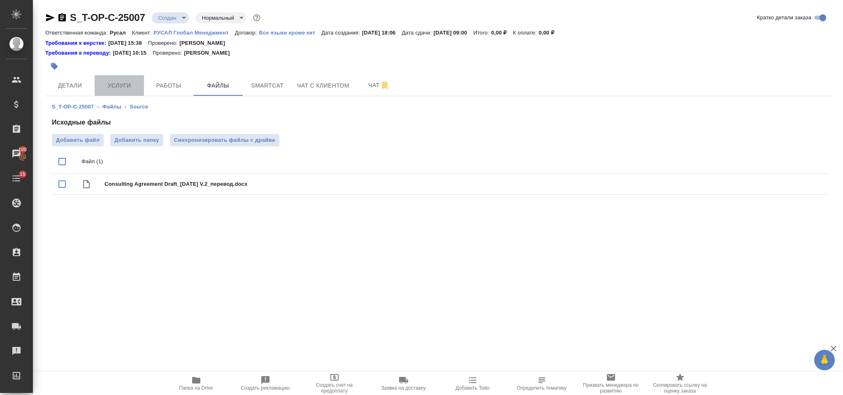
click at [115, 86] on span "Услуги" at bounding box center [119, 86] width 39 height 10
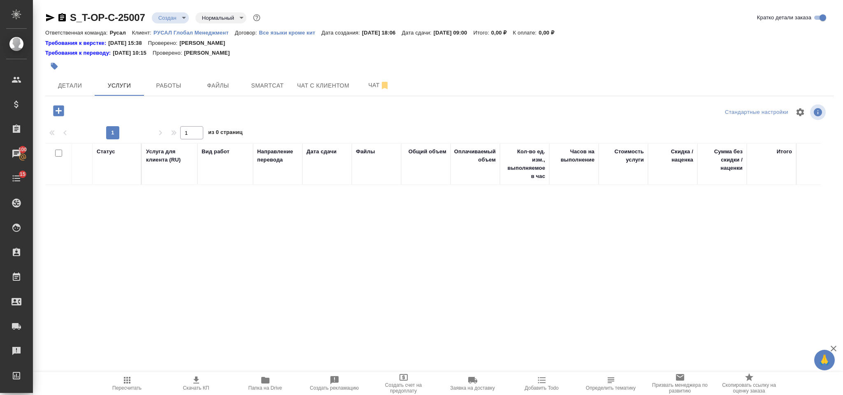
click at [62, 107] on icon "button" at bounding box center [58, 110] width 11 height 11
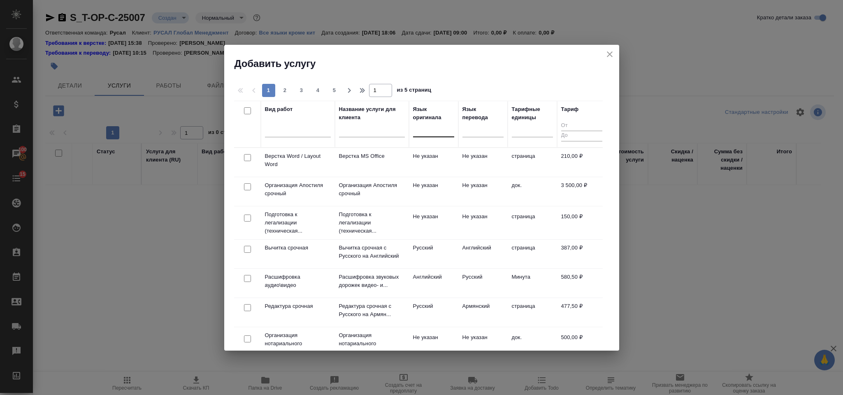
click at [421, 133] on div at bounding box center [433, 129] width 41 height 12
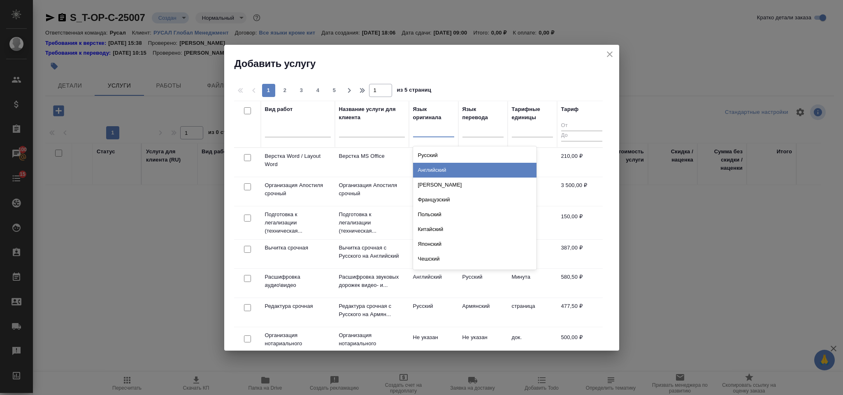
click at [462, 168] on div "Английский" at bounding box center [474, 170] width 123 height 15
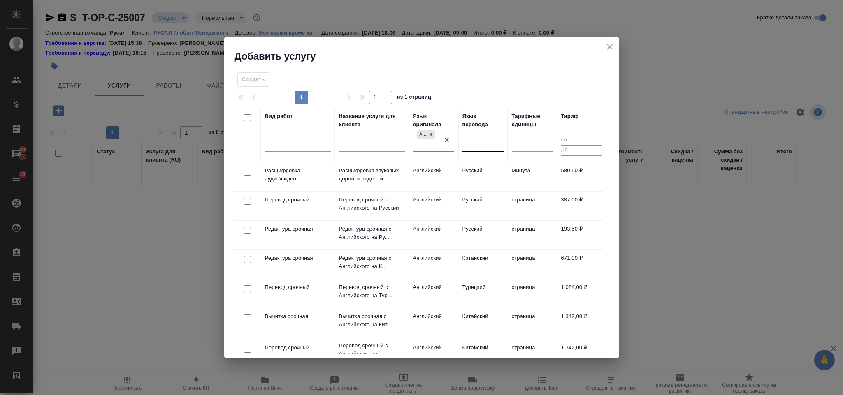
click at [474, 136] on div at bounding box center [482, 144] width 41 height 16
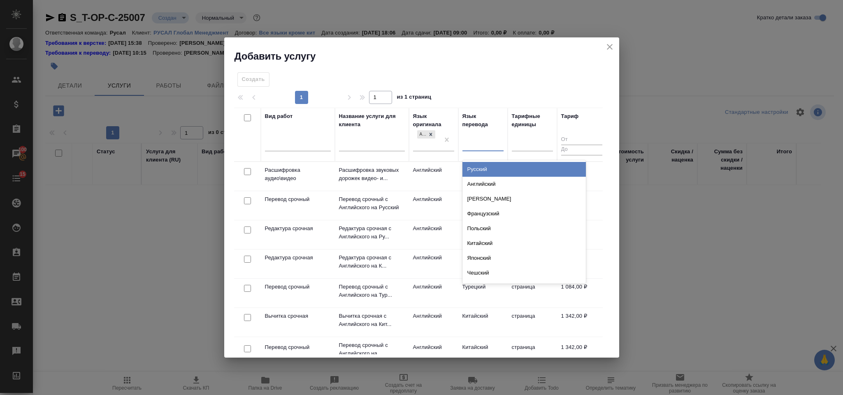
click at [483, 165] on div "Русский" at bounding box center [523, 169] width 123 height 15
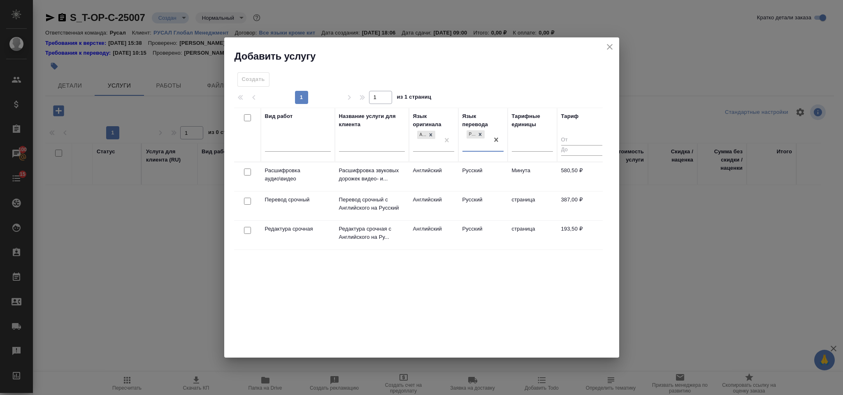
click at [244, 199] on input "checkbox" at bounding box center [247, 201] width 7 height 7
checkbox input "true"
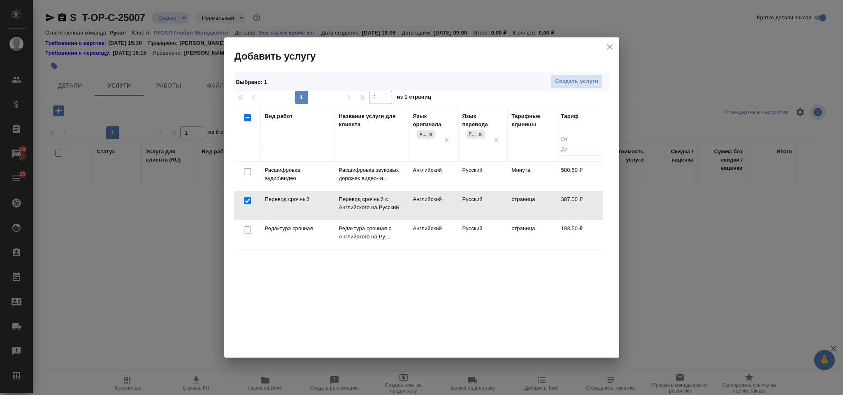
click at [247, 230] on input "checkbox" at bounding box center [247, 230] width 7 height 7
checkbox input "true"
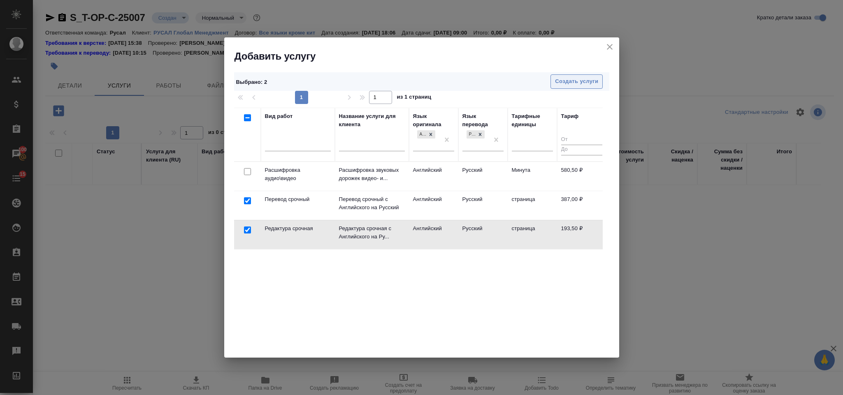
click at [581, 81] on span "Создать услуги" at bounding box center [576, 81] width 43 height 9
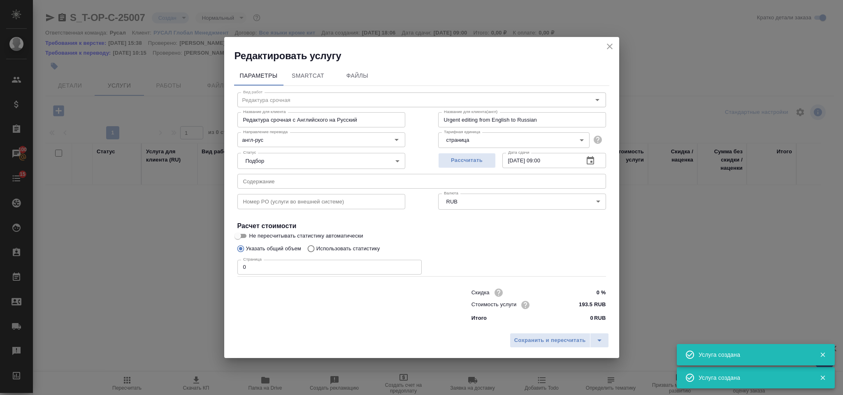
type input "Перевод срочный"
type input "Перевод срочный с Английского на Русский"
type input "Urgent translation from English into Russian"
type input "387 RUB"
click at [291, 182] on input "text" at bounding box center [421, 181] width 369 height 15
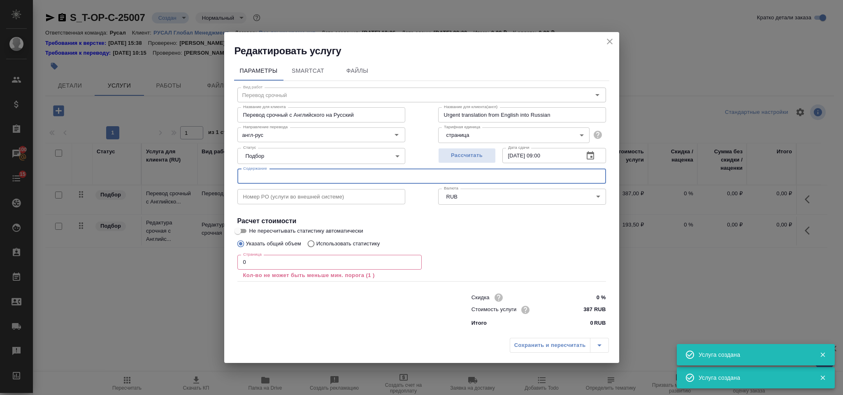
paste input "Consulting Agreement Draft_[DATE] V.2_перевод"
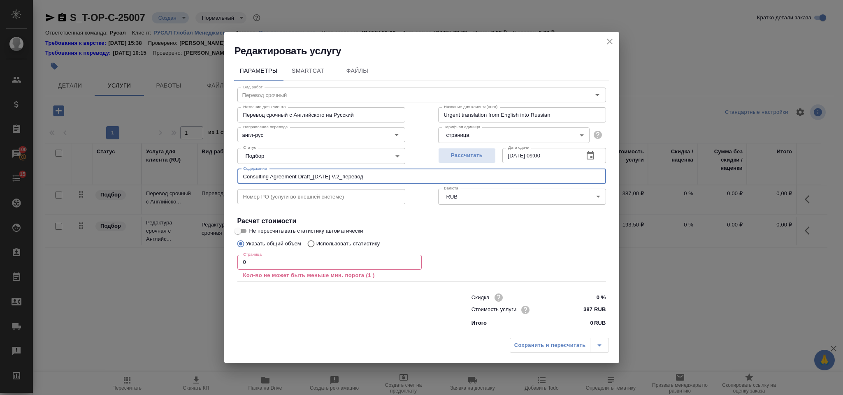
type input "Consulting Agreement Draft_[DATE] V.2_перевод"
click at [330, 259] on input "0" at bounding box center [329, 262] width 184 height 15
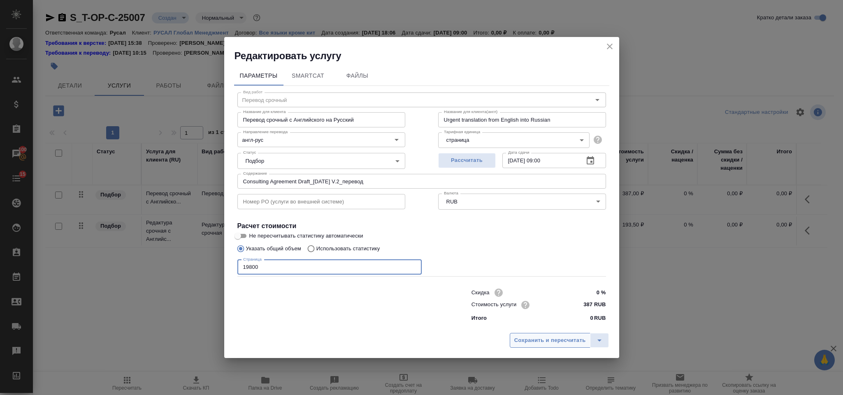
type input "19800"
click at [541, 335] on button "Сохранить и пересчитать" at bounding box center [550, 340] width 81 height 15
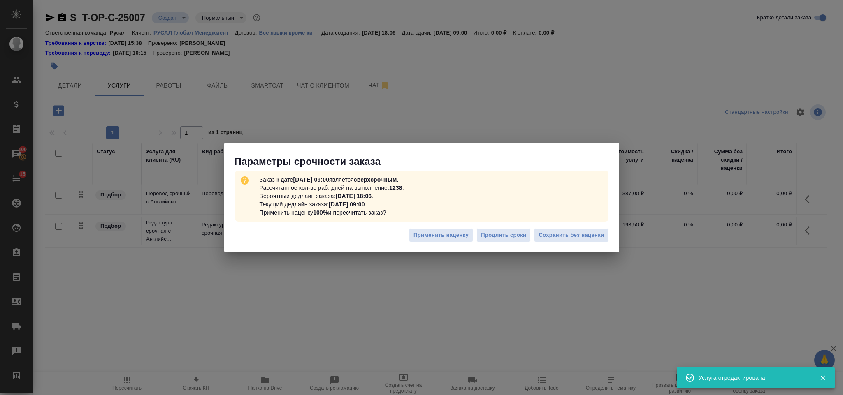
click at [566, 225] on div "Применить наценку Продлить сроки Сохранить без наценки" at bounding box center [421, 238] width 395 height 29
click at [568, 231] on span "Сохранить без наценки" at bounding box center [571, 235] width 65 height 9
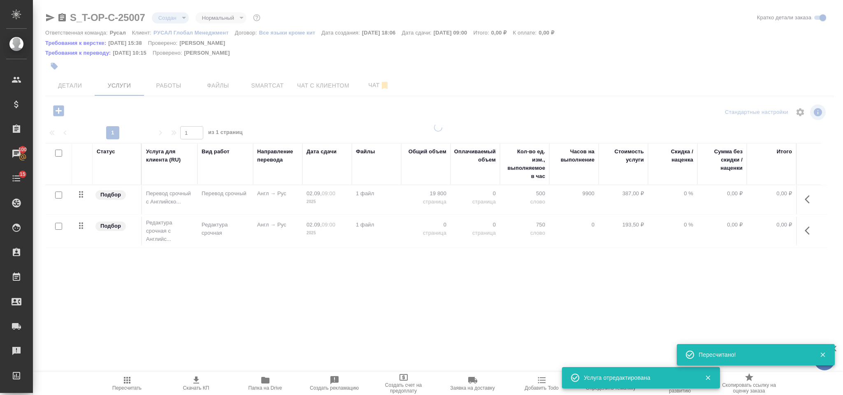
type input "urgent"
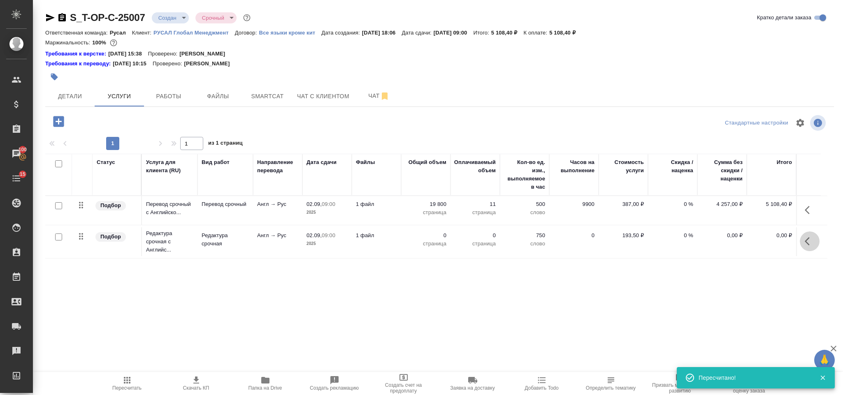
click at [807, 246] on icon "button" at bounding box center [810, 242] width 10 height 10
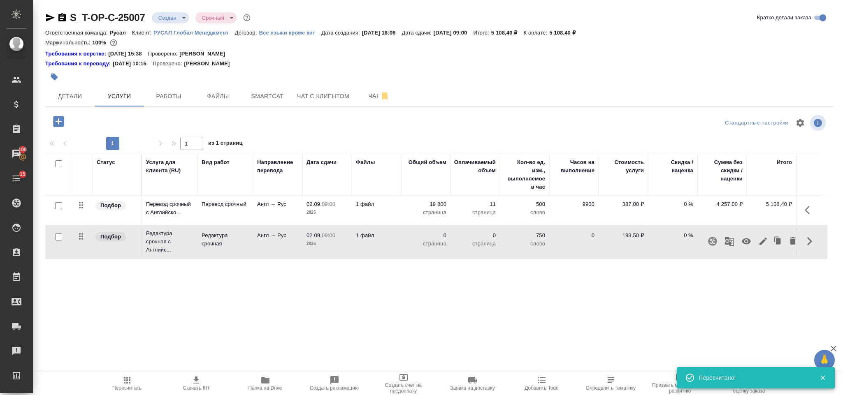
click at [763, 241] on icon "button" at bounding box center [763, 242] width 10 height 10
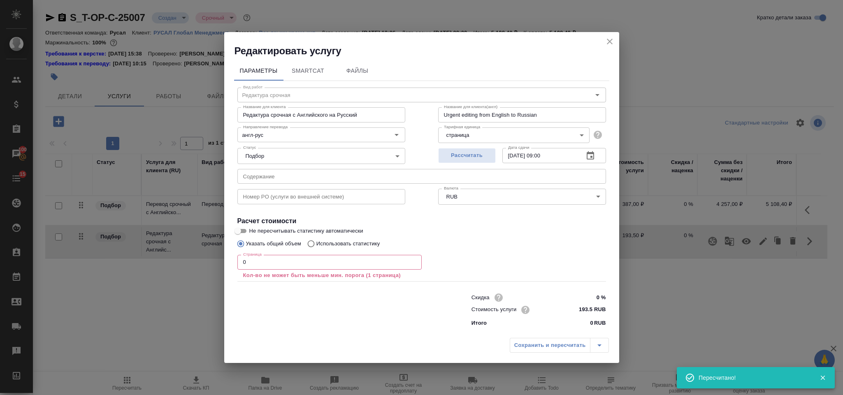
click at [256, 260] on input "0" at bounding box center [329, 262] width 184 height 15
type input "9"
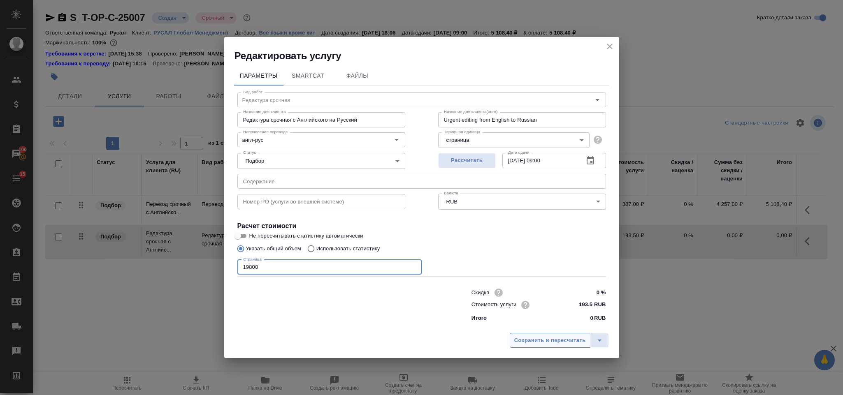
type input "19800"
click at [529, 336] on span "Сохранить и пересчитать" at bounding box center [550, 340] width 72 height 9
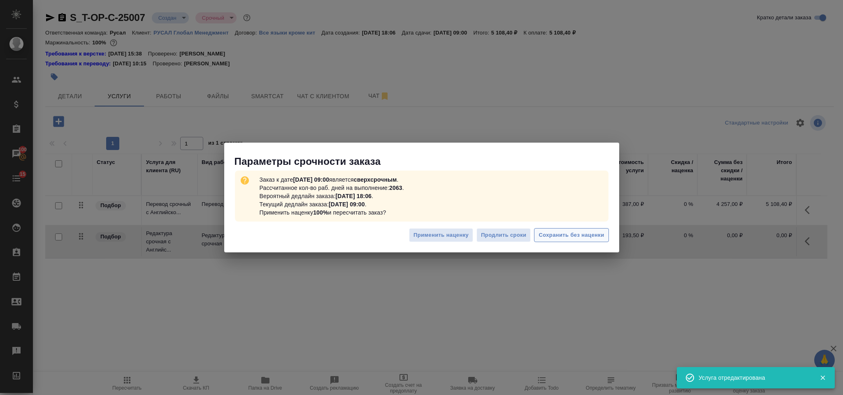
click at [555, 236] on span "Сохранить без наценки" at bounding box center [571, 235] width 65 height 9
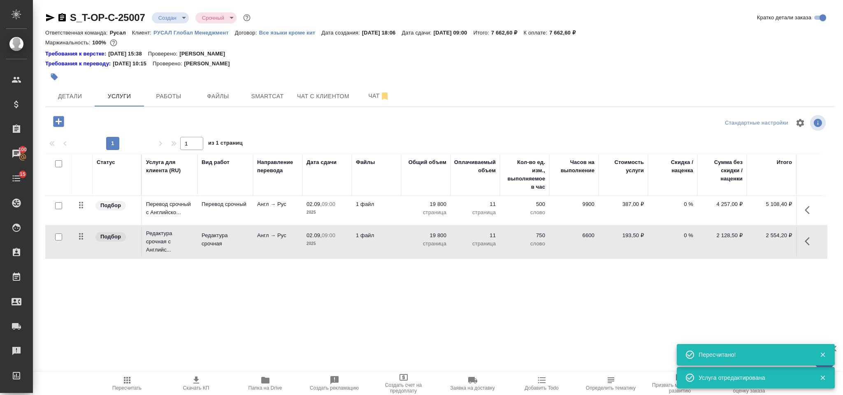
click at [57, 115] on icon "button" at bounding box center [58, 121] width 14 height 14
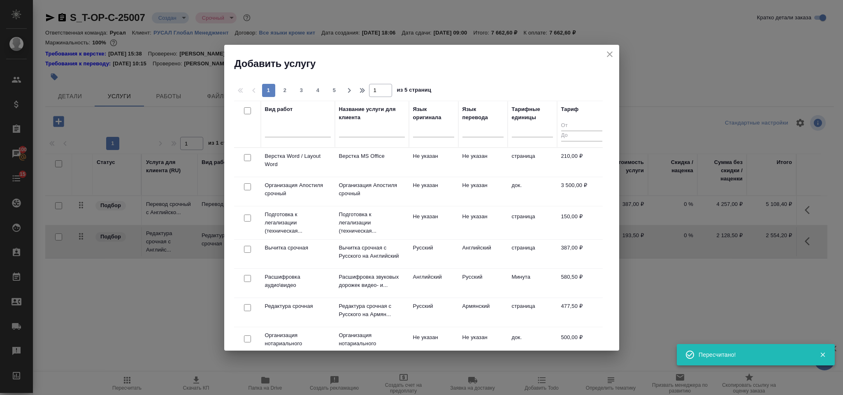
click at [246, 158] on input "checkbox" at bounding box center [247, 157] width 7 height 7
checkbox input "true"
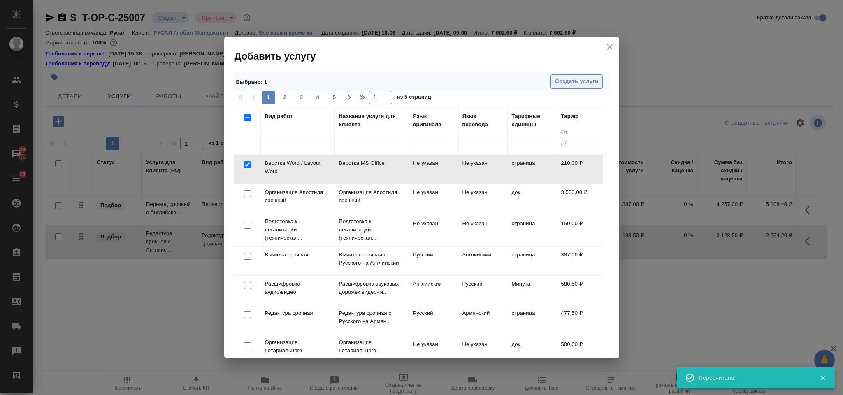
click at [589, 84] on span "Создать услуги" at bounding box center [576, 81] width 43 height 9
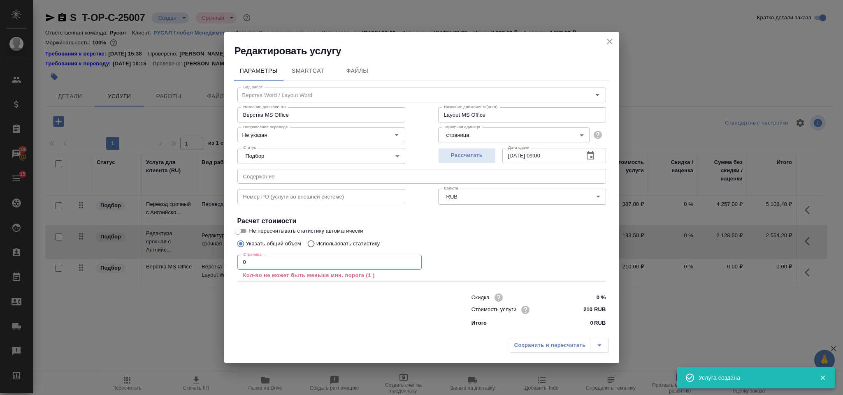
click at [279, 263] on input "0" at bounding box center [329, 262] width 184 height 15
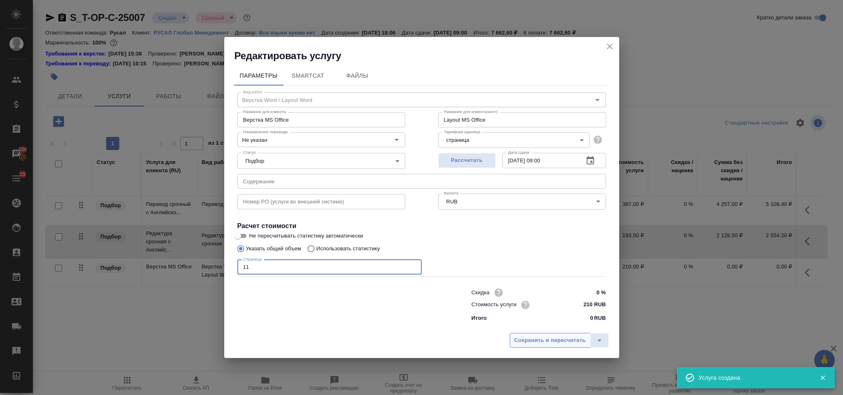
type input "11"
click at [532, 339] on span "Сохранить и пересчитать" at bounding box center [550, 340] width 72 height 9
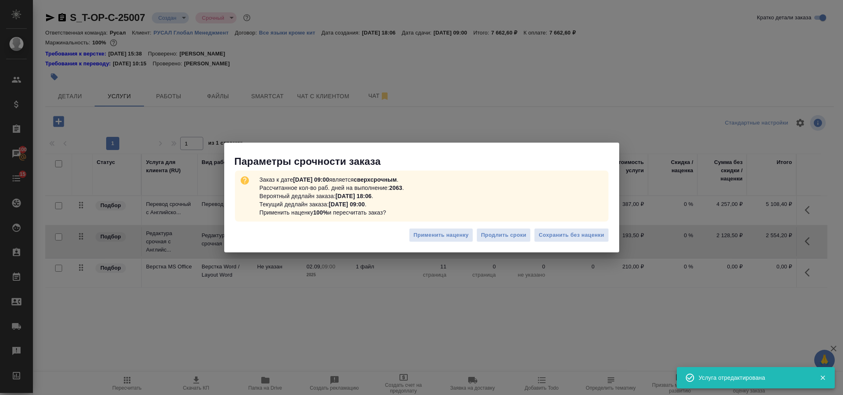
click at [581, 226] on div "Применить наценку Продлить сроки Сохранить без наценки" at bounding box center [421, 238] width 395 height 29
click at [581, 239] on span "Сохранить без наценки" at bounding box center [571, 235] width 65 height 9
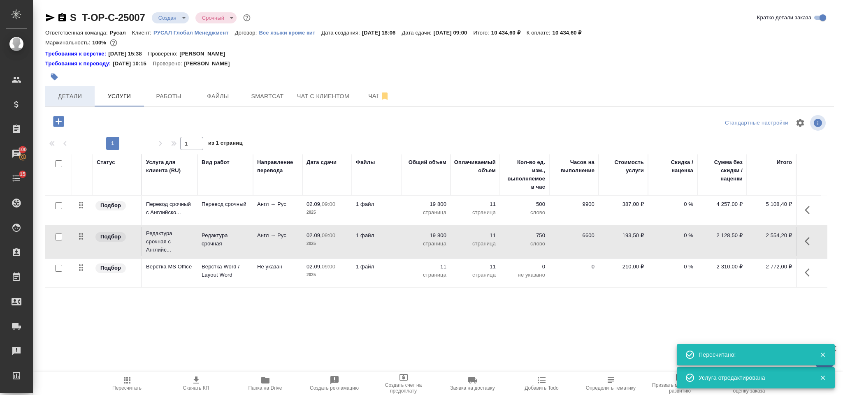
click at [85, 91] on button "Детали" at bounding box center [69, 96] width 49 height 21
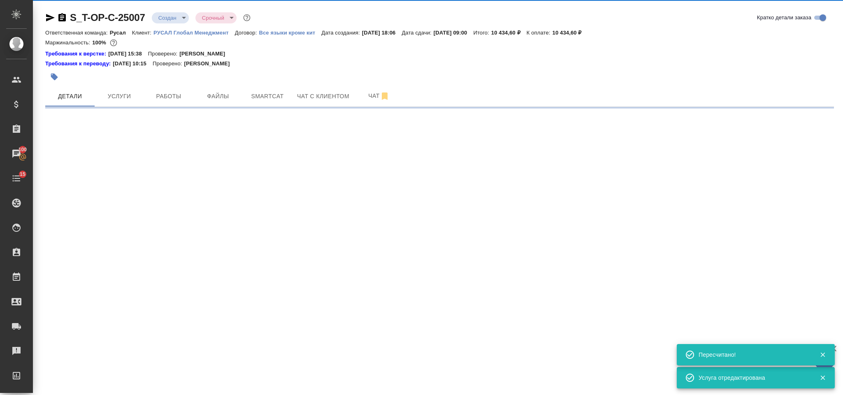
select select "RU"
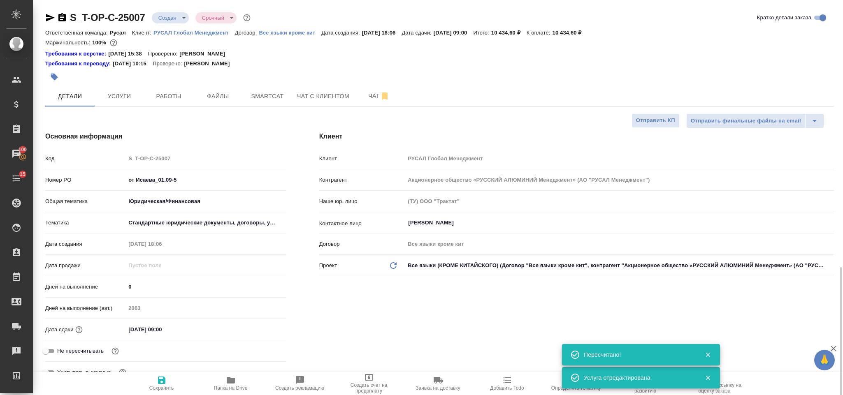
type textarea "x"
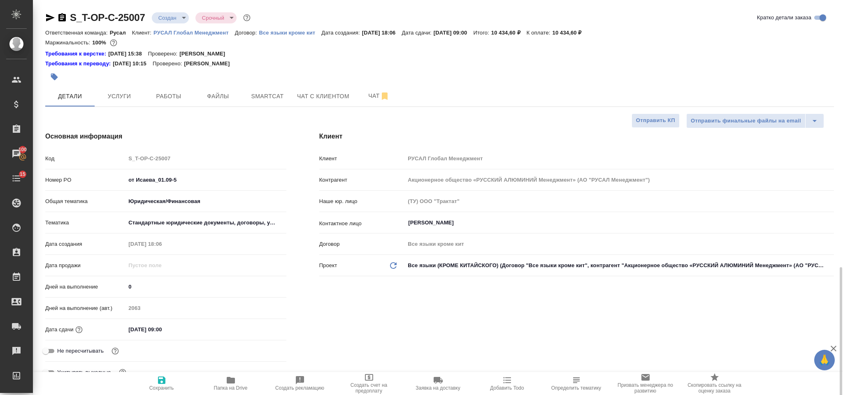
scroll to position [185, 0]
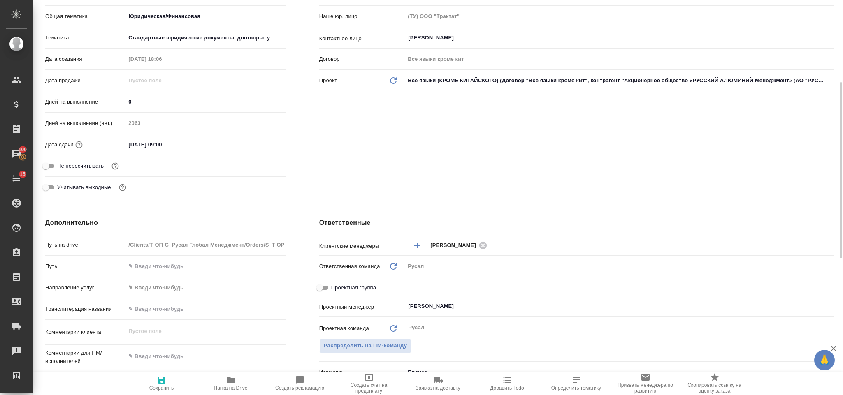
click at [174, 347] on div "Комментарии клиента x" at bounding box center [165, 335] width 241 height 25
type textarea "x"
click at [179, 352] on textarea at bounding box center [206, 357] width 160 height 14
type textarea "[PERSON_NAME]"
type textarea "x"
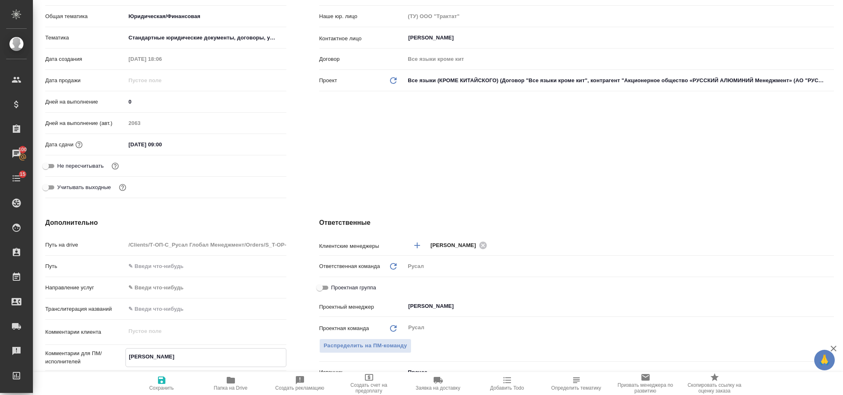
type textarea "x"
type textarea "Ис"
type textarea "x"
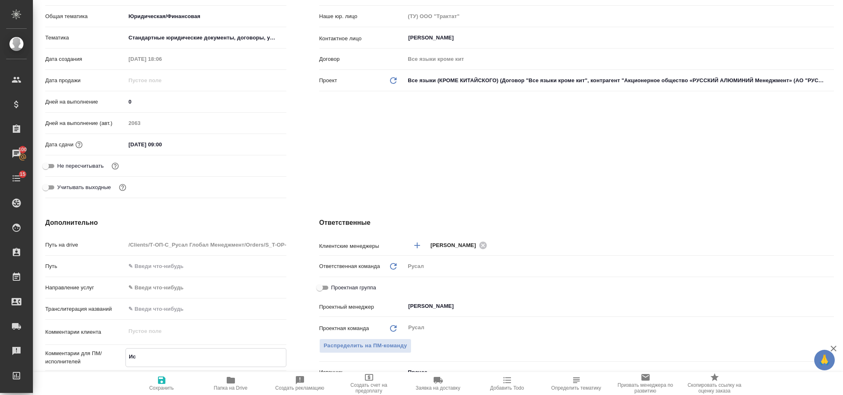
type textarea "x"
type textarea "[DEMOGRAPHIC_DATA]"
type textarea "x"
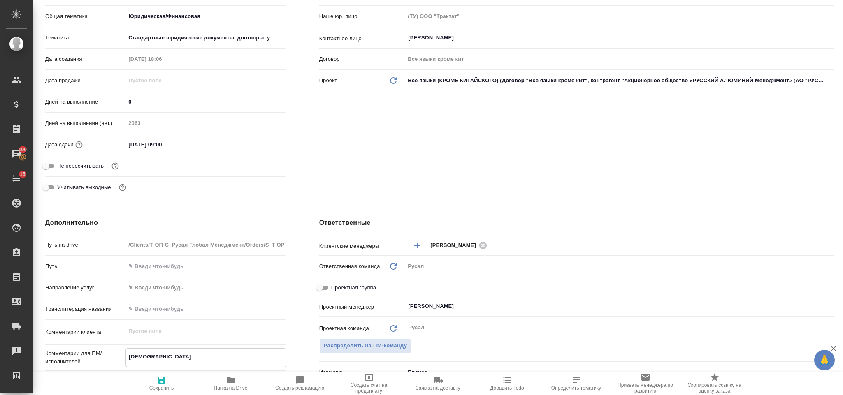
type textarea "[DEMOGRAPHIC_DATA]"
type textarea "x"
type textarea "[PERSON_NAME],"
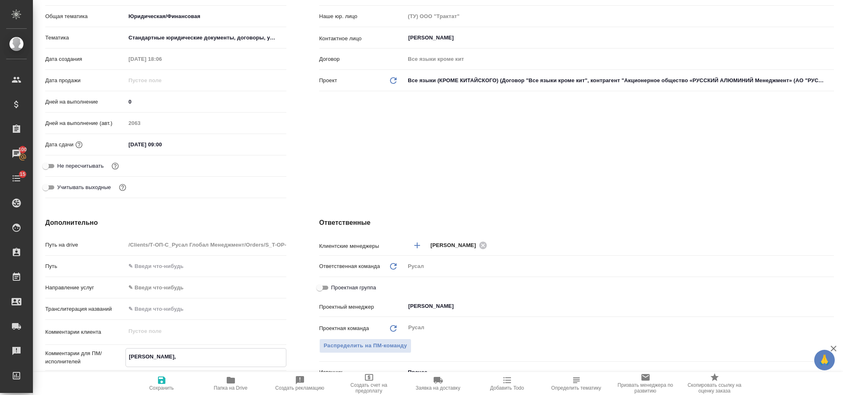
type textarea "x"
type textarea "[PERSON_NAME],"
type textarea "x"
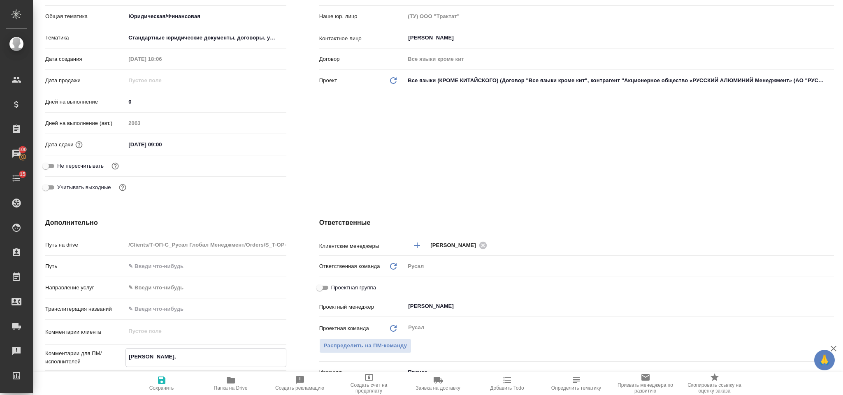
type textarea "x"
type textarea "[PERSON_NAME], д"
type textarea "x"
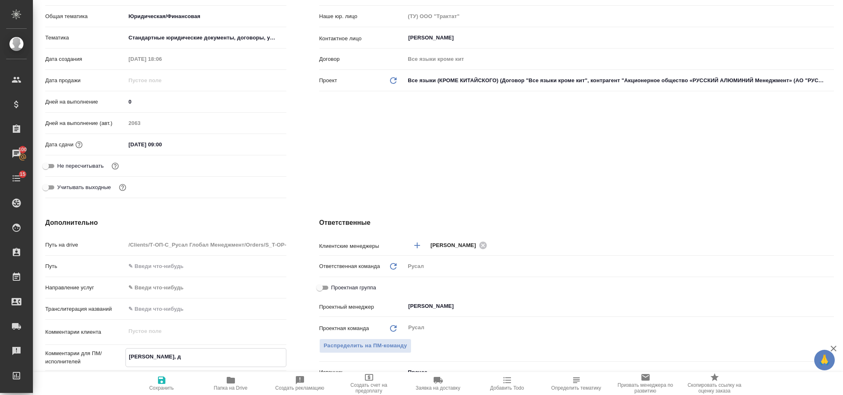
type textarea "x"
type textarea "[PERSON_NAME], дву"
type textarea "x"
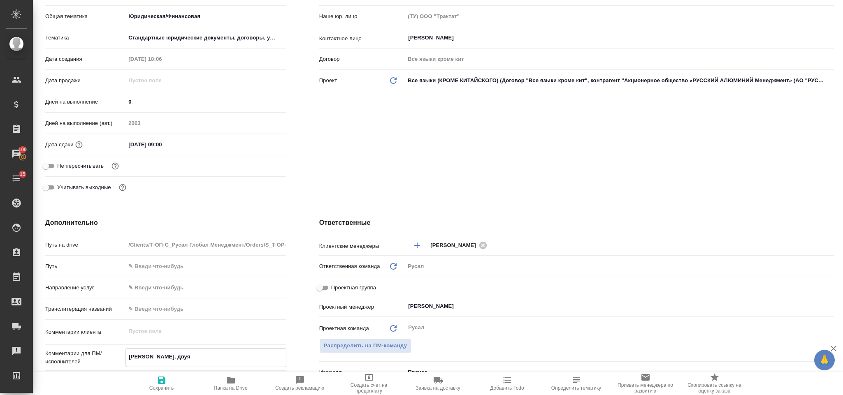
type textarea "[PERSON_NAME], двуяз"
type textarea "x"
type textarea "[PERSON_NAME], двуяз"
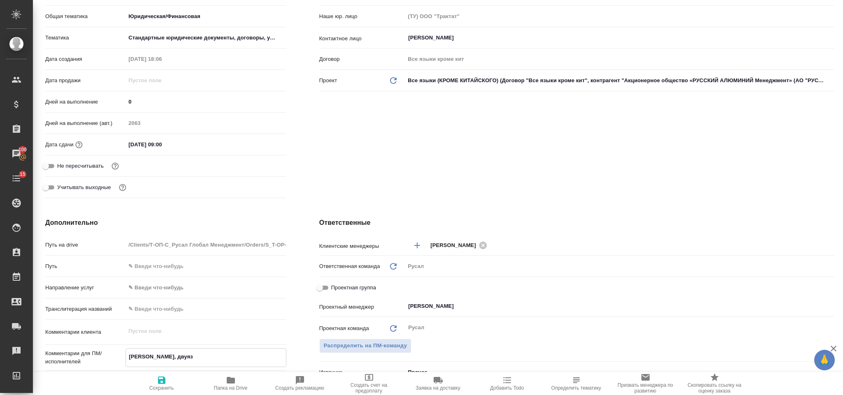
type textarea "x"
click at [155, 389] on span "Сохранить" at bounding box center [161, 388] width 25 height 6
type textarea "x"
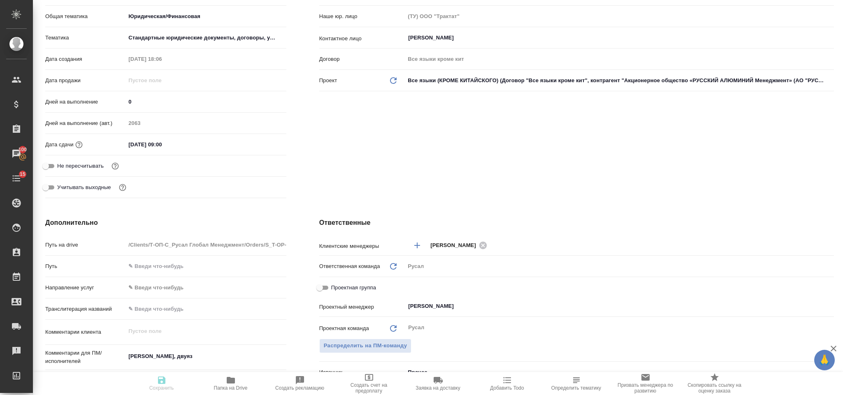
type textarea "x"
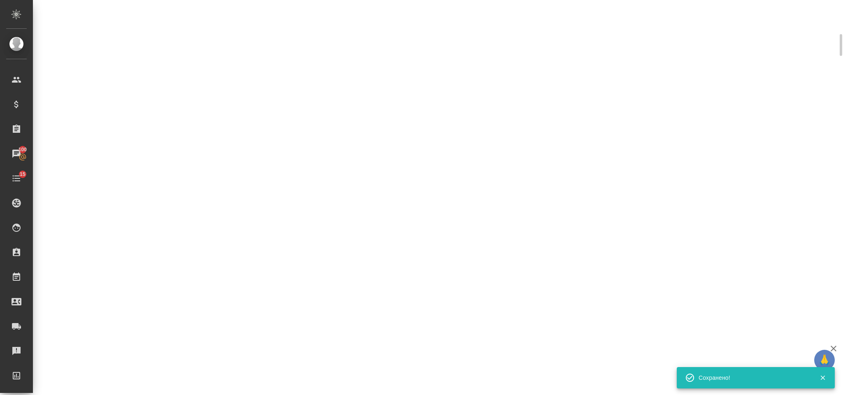
scroll to position [178, 0]
select select "RU"
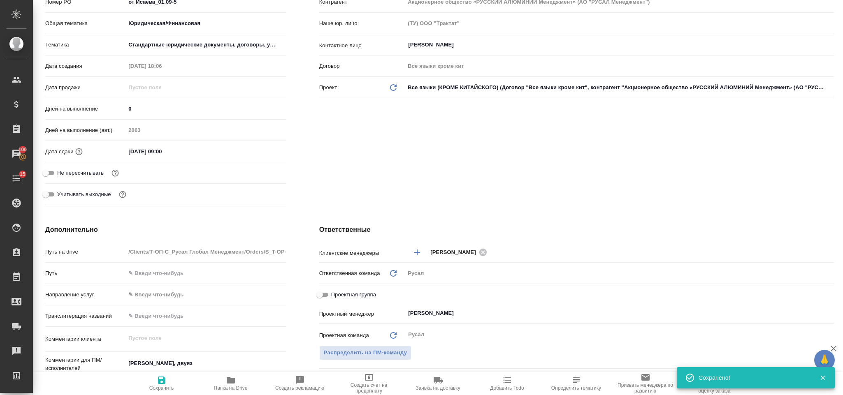
type textarea "x"
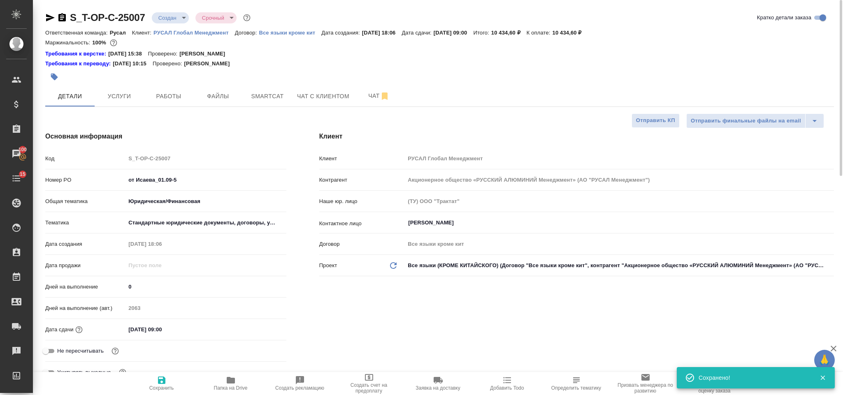
click at [53, 14] on icon "button" at bounding box center [50, 18] width 10 height 10
